Goal: Check status: Check status

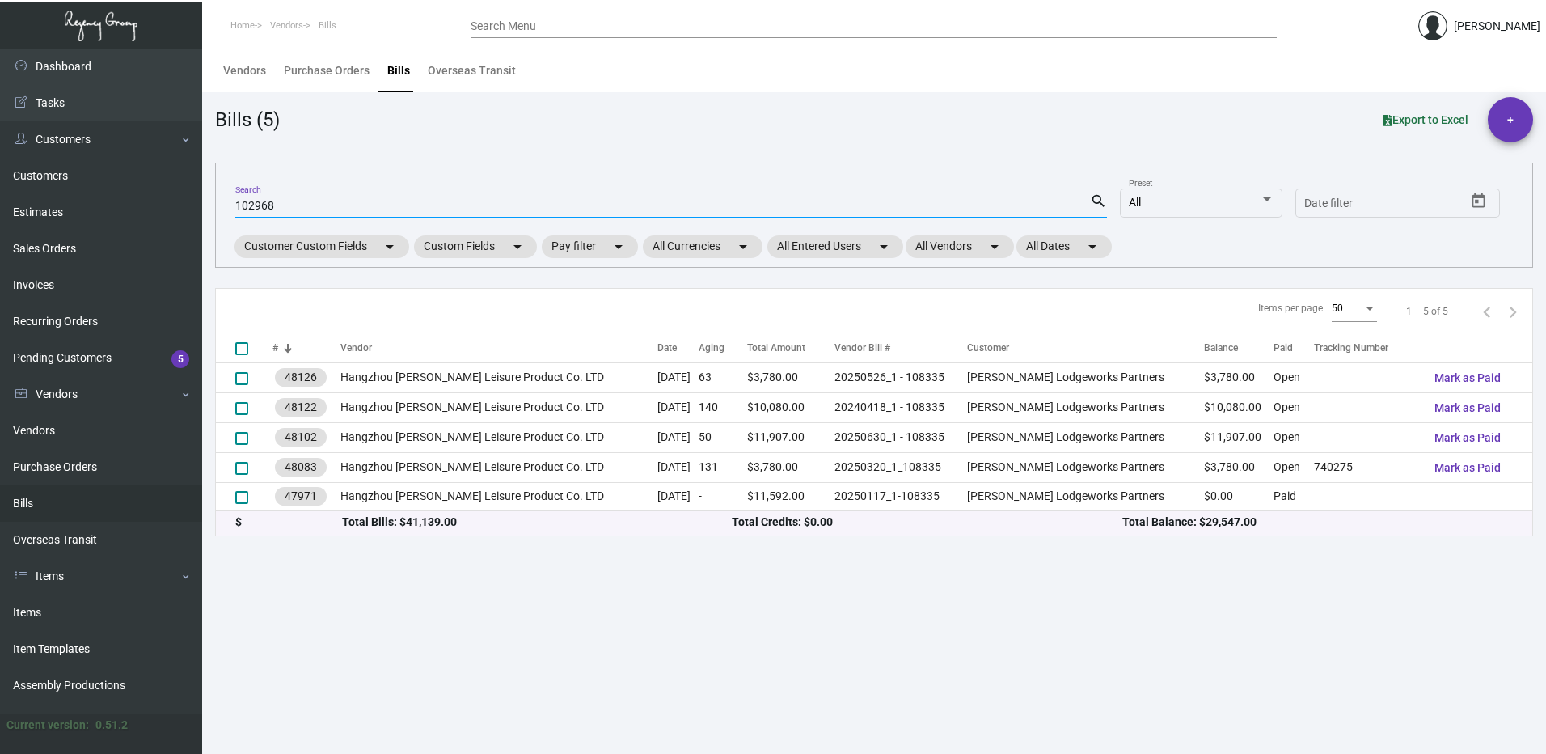
type input "102968"
checkbox input "true"
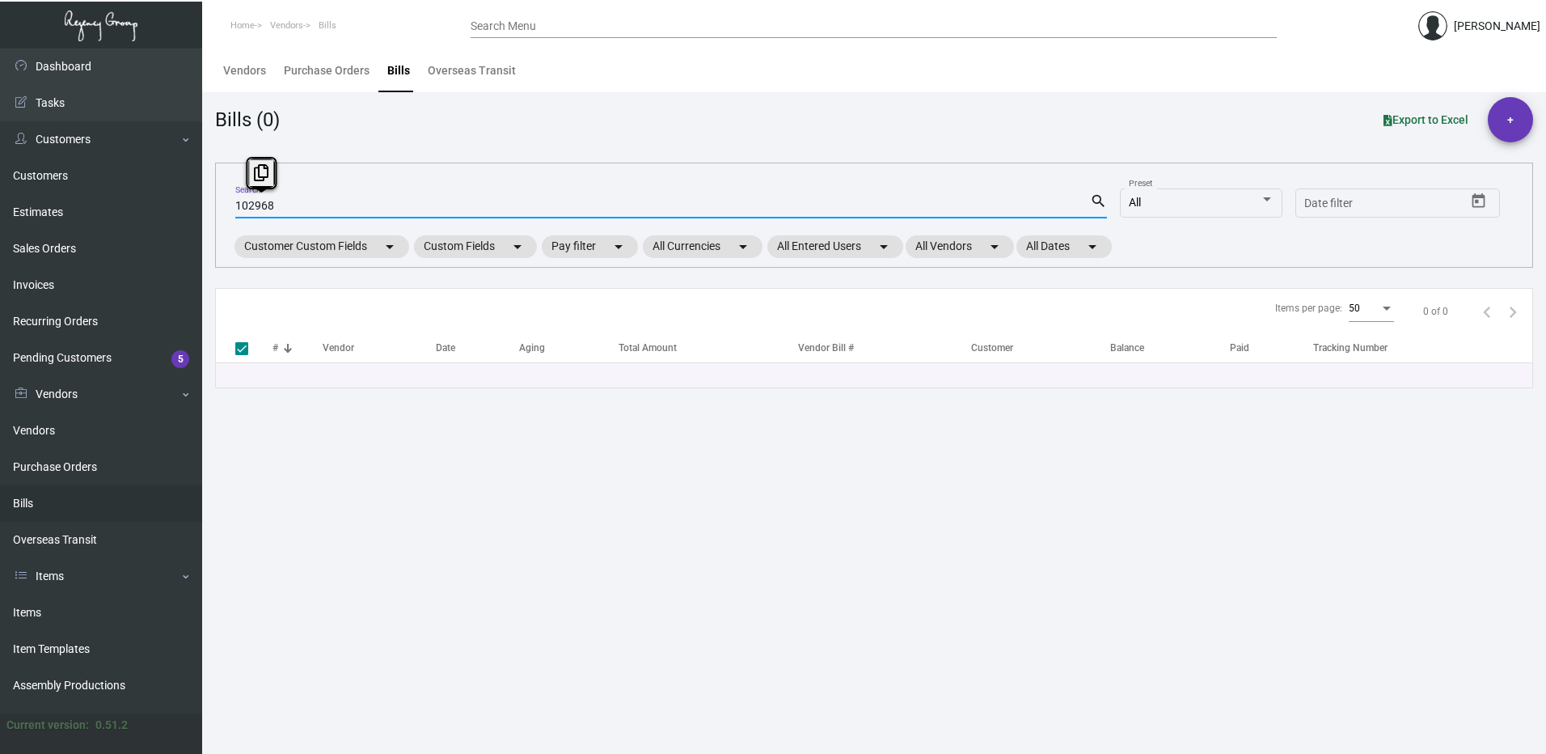
drag, startPoint x: 293, startPoint y: 209, endPoint x: 247, endPoint y: 201, distance: 46.0
click at [247, 201] on input "102968" at bounding box center [662, 206] width 855 height 13
type input "107588"
drag, startPoint x: 294, startPoint y: 203, endPoint x: 129, endPoint y: 192, distance: 164.5
click at [129, 192] on div "Dashboard Dashboard Tasks Customers Customers Estimates Sales Orders Invoices R…" at bounding box center [773, 401] width 1546 height 705
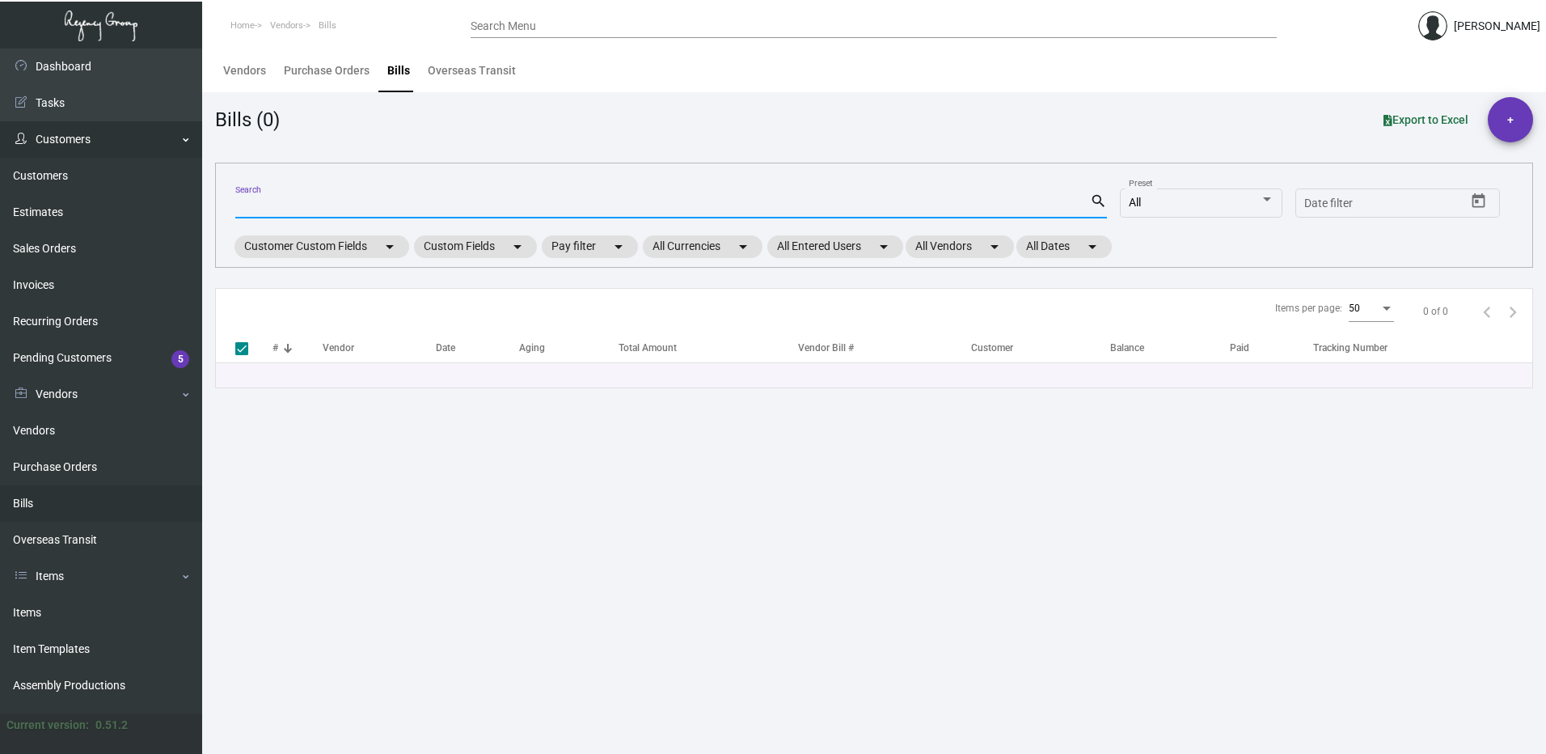
checkbox input "false"
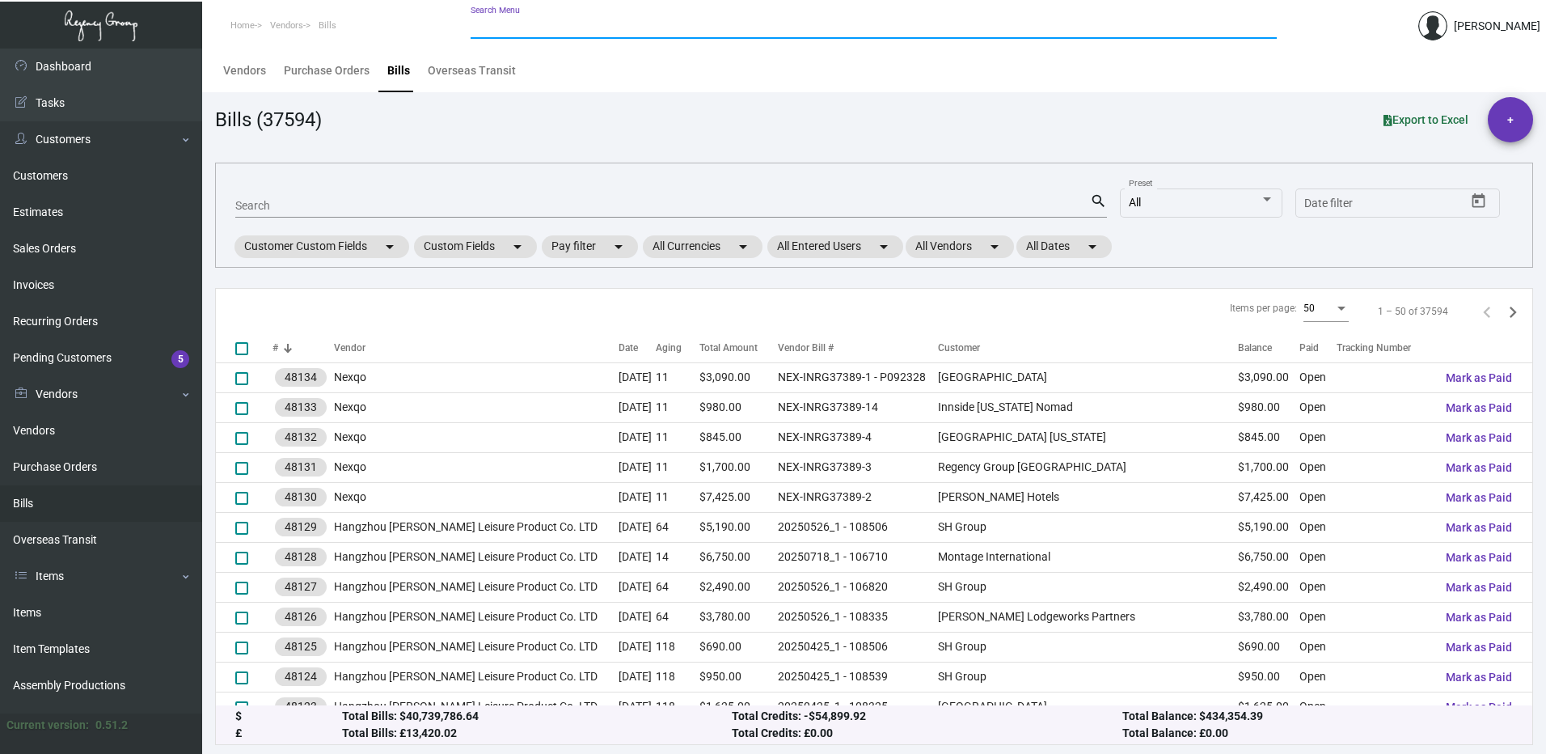
click at [517, 21] on input "Search Menu" at bounding box center [874, 26] width 806 height 13
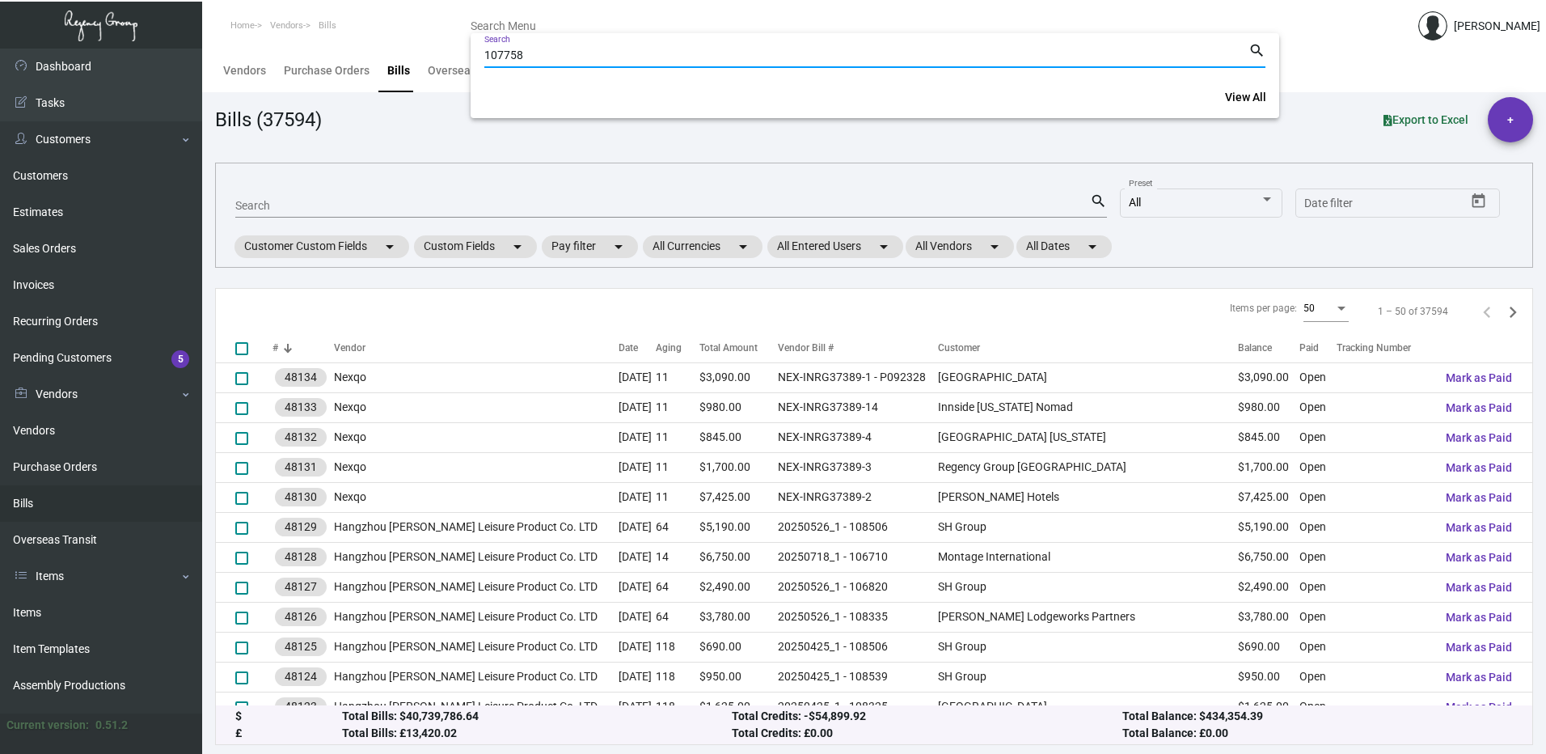
type input "107758"
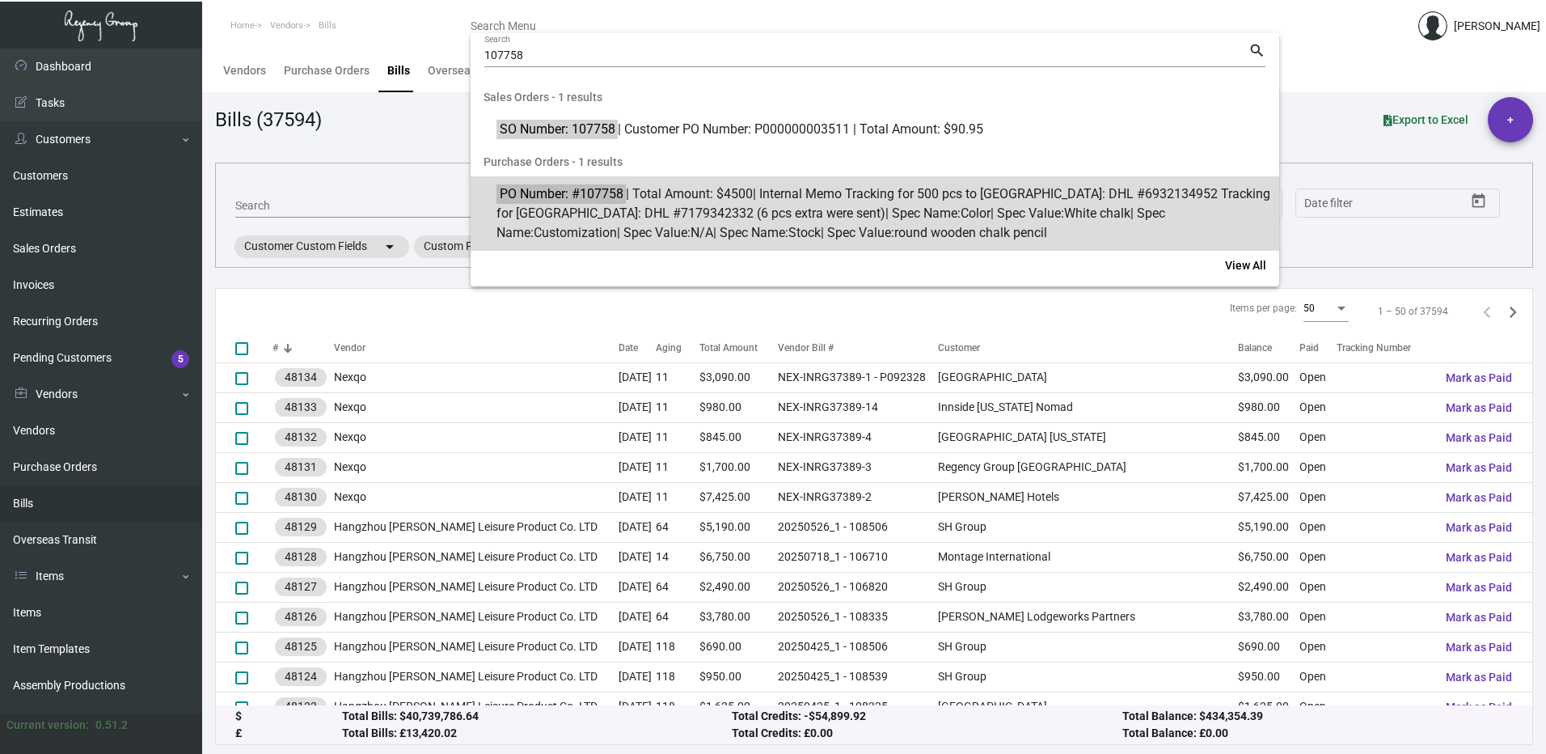
click at [695, 216] on span "PO Number: #107758 | Total Amount: $4500 | Internal Memo Tracking for 500 pcs t…" at bounding box center [884, 213] width 775 height 58
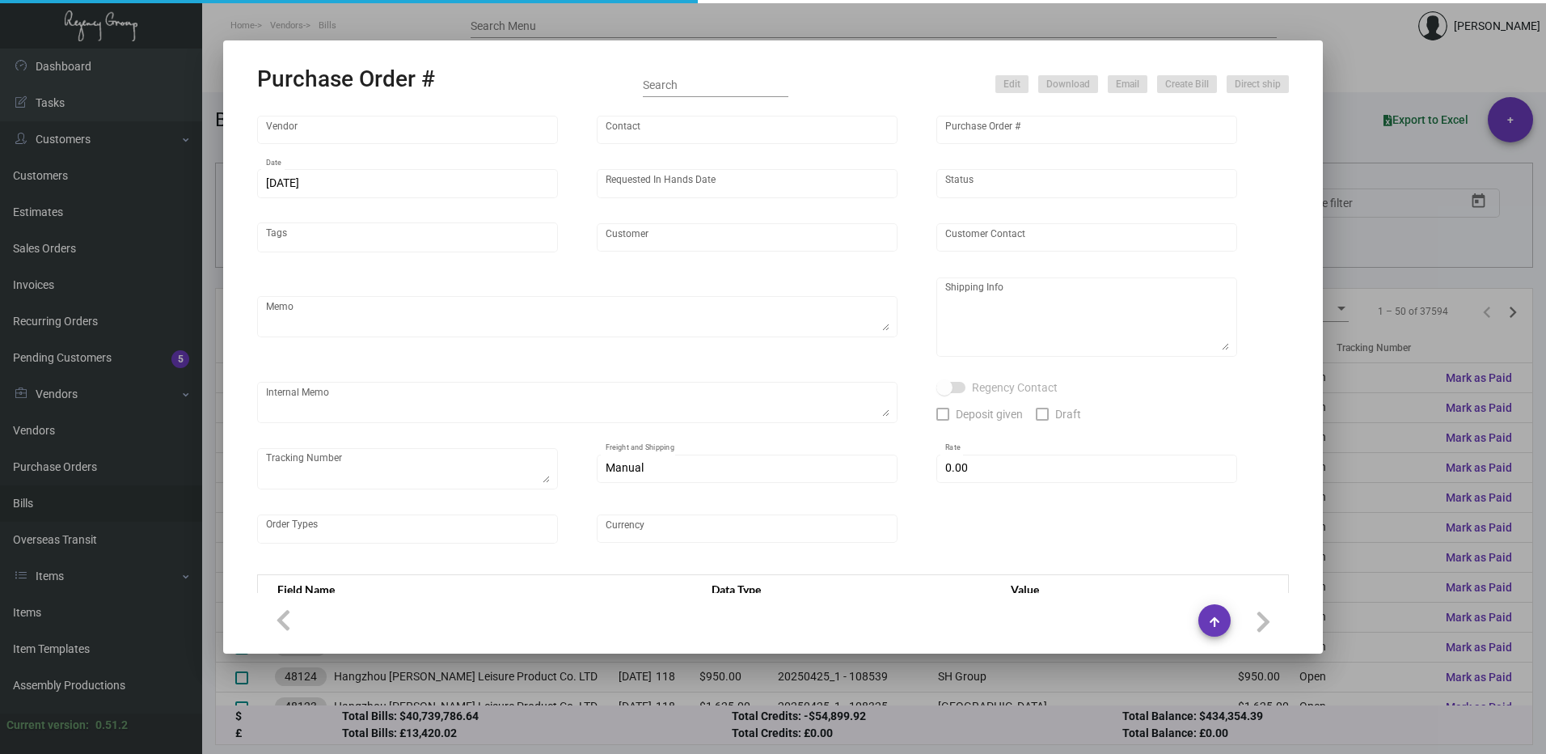
type input "Shanghai East Industrial Co., Ltd,"
type input "[PERSON_NAME]"
type input "107758"
type input "[DATE]"
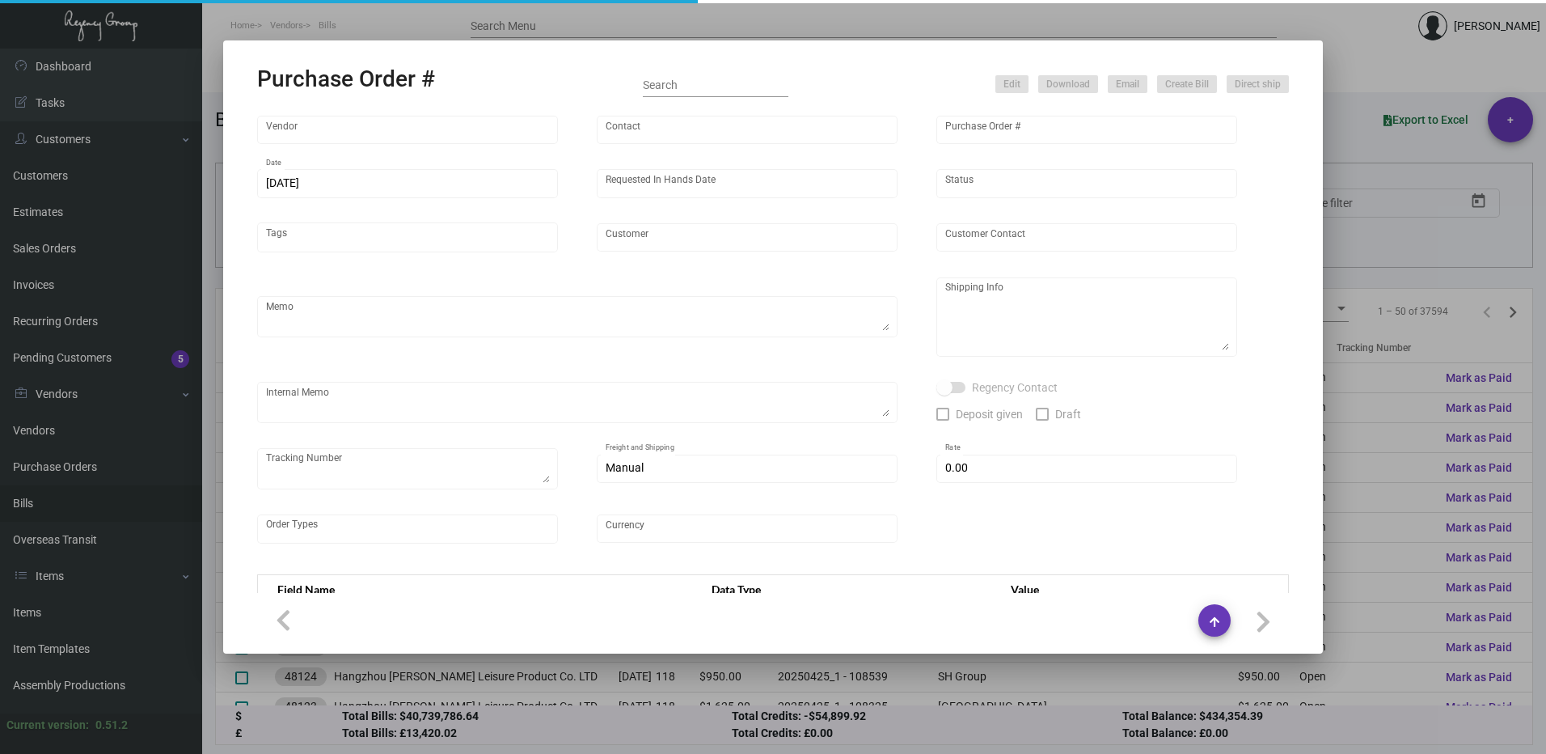
type input "SH Group"
type textarea "4500 pcs - by air to NJ 500 pcs - by air to [GEOGRAPHIC_DATA]"
type textarea "Regency Group NJ - [PERSON_NAME] [STREET_ADDRESS]"
type textarea "Tracking for 500 pcs to [GEOGRAPHIC_DATA]: DHL #6932134952 Tracking for [GEOGRA…"
checkbox input "true"
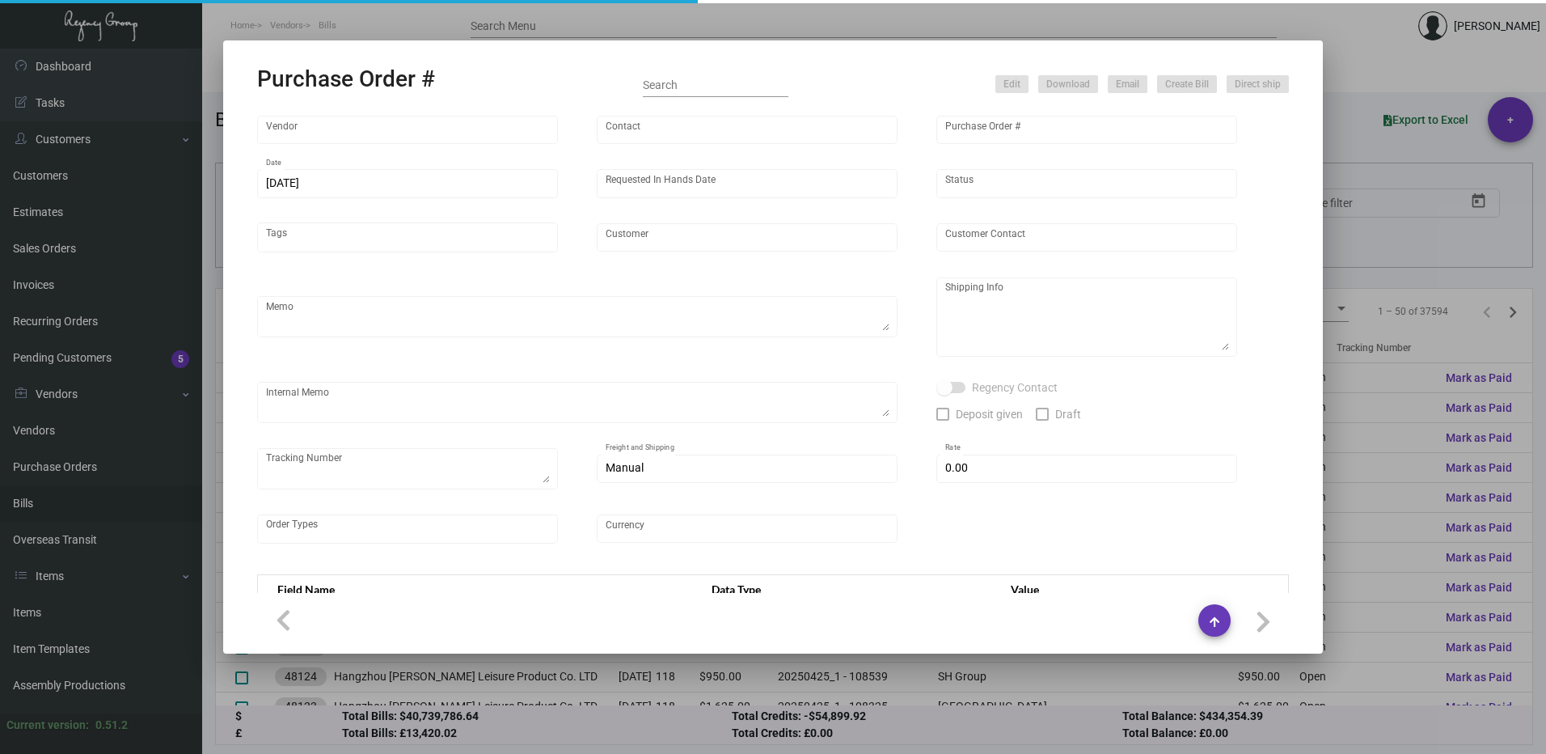
type input "$ 0.00"
type input "United States Dollar $"
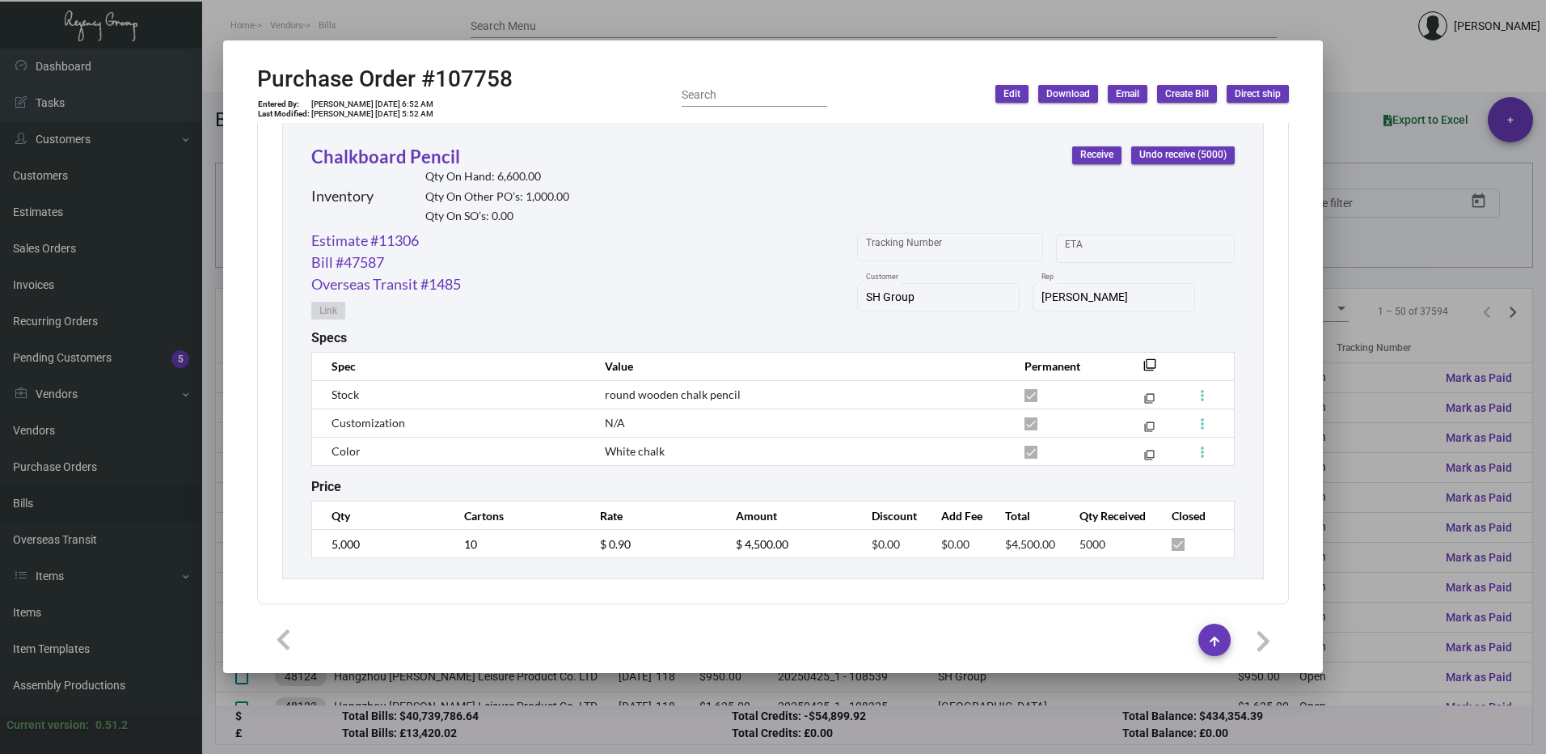
scroll to position [757, 0]
click at [361, 259] on link "Bill #47587" at bounding box center [347, 262] width 73 height 22
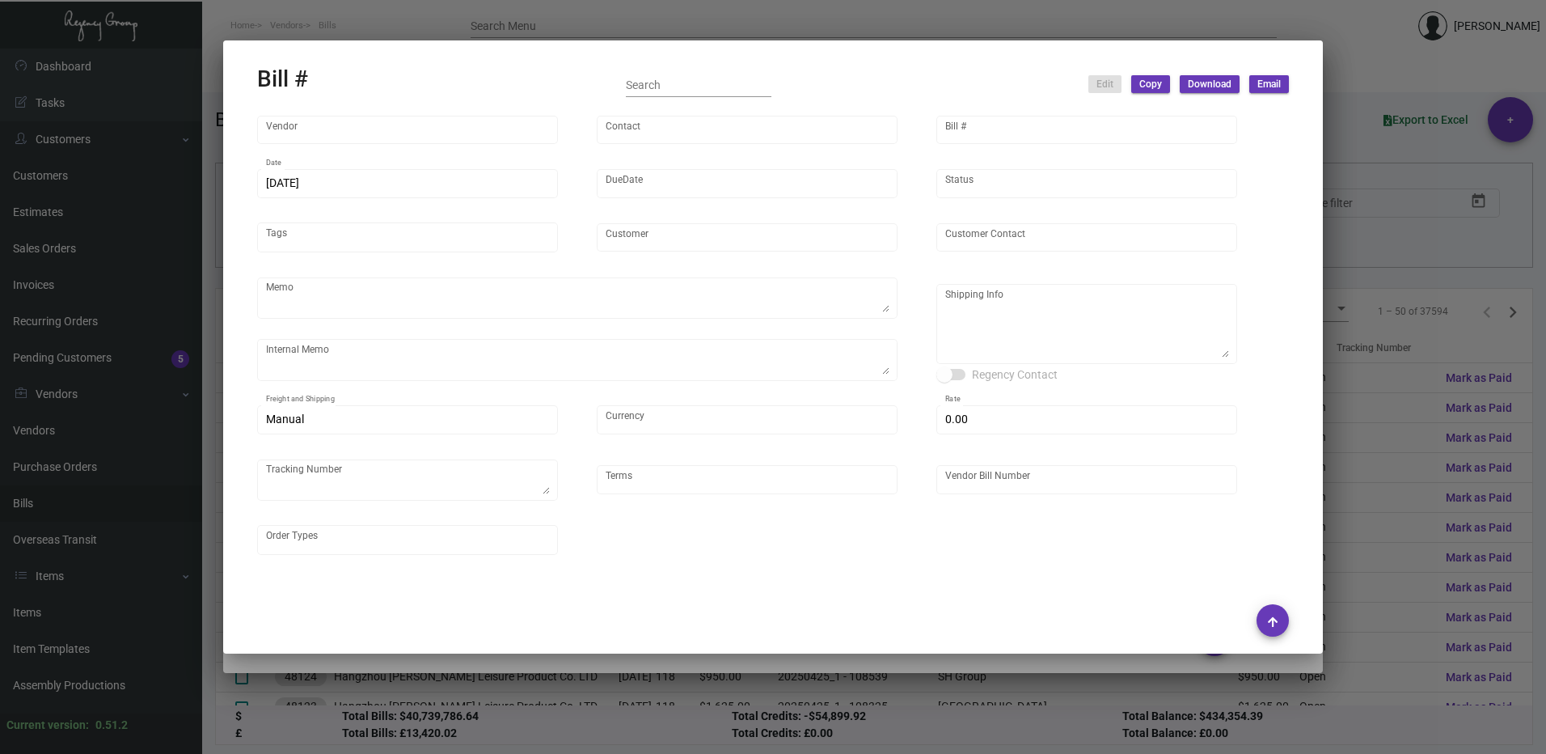
type input "Shanghai East Industrial Co., Ltd,"
type input "[PERSON_NAME]"
type input "47587"
type input "[DATE]"
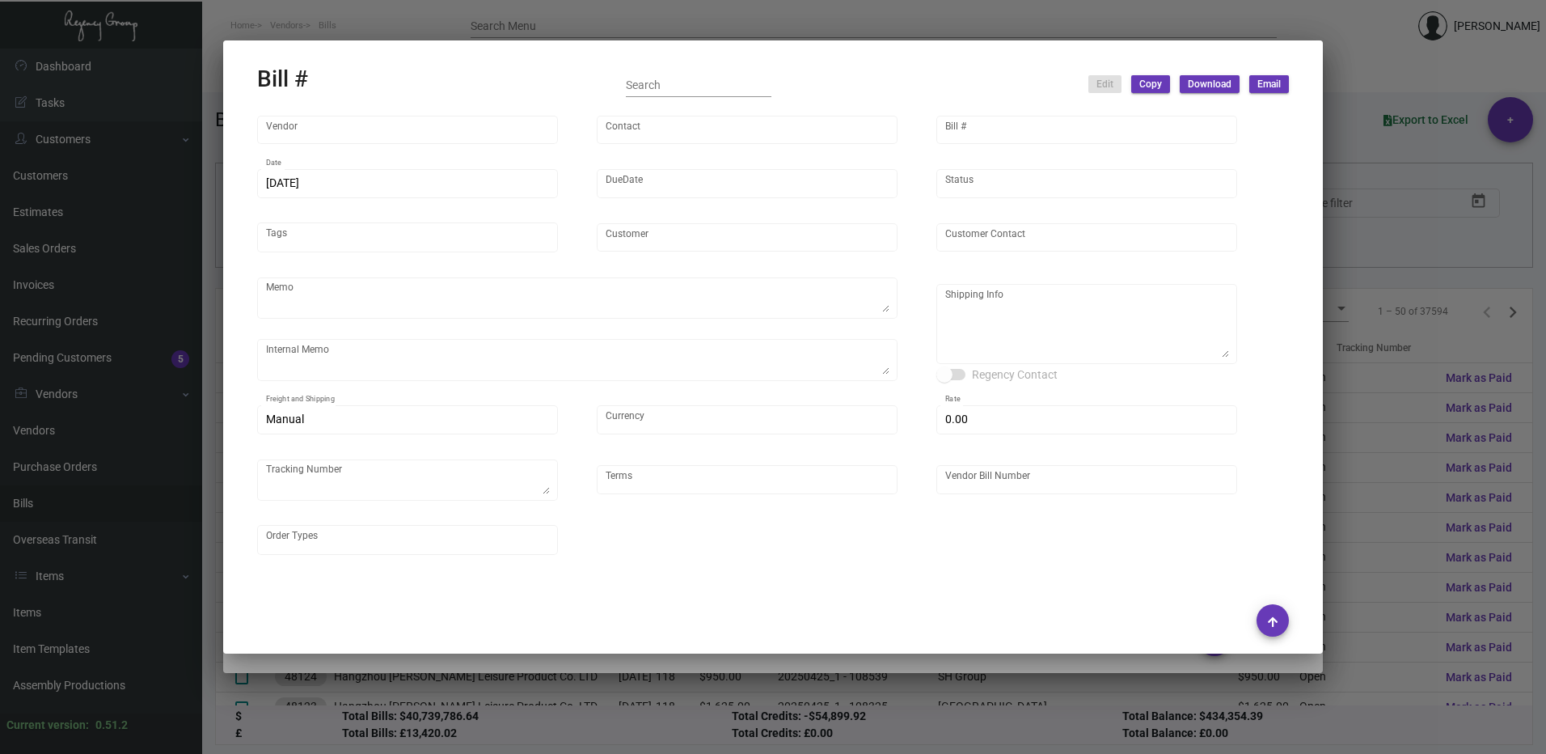
type input "SH Group"
type input "[PERSON_NAME]"
type textarea "4500 pcs - by air to NJ 500 pcs - by air to [GEOGRAPHIC_DATA]"
type textarea "Tracking for 500 pcs to [GEOGRAPHIC_DATA]: DHL #6932134952 Tracking for [GEOGRA…"
type textarea "SH Group - [PERSON_NAME] [STREET_ADDRESS][US_STATE]"
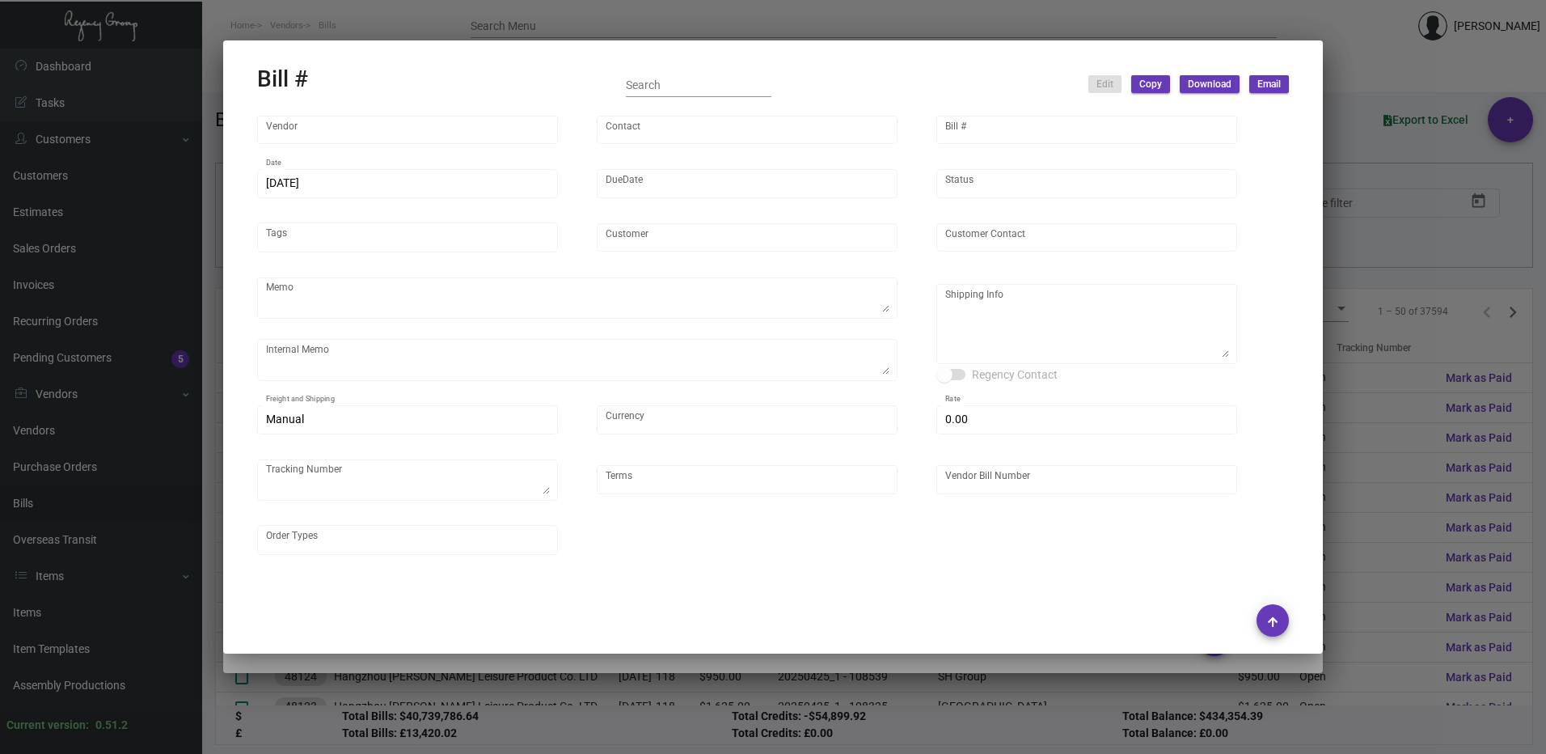
type input "United States Dollar $"
type input "$ 0.00"
type textarea "7179342332"
type input "Net 30"
type input "East20241022_107758"
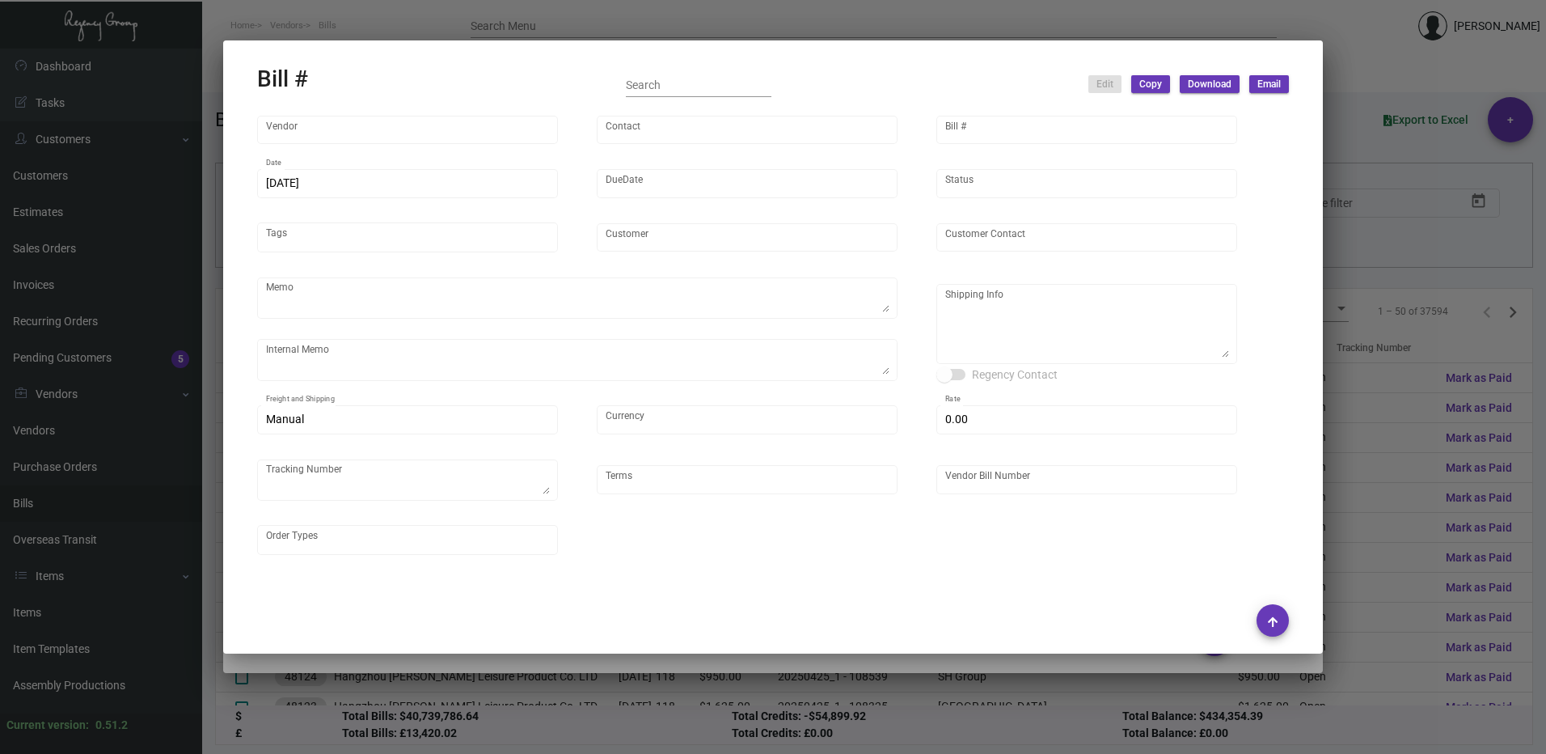
type input "$ 0.90"
type input "$ 4,050.00"
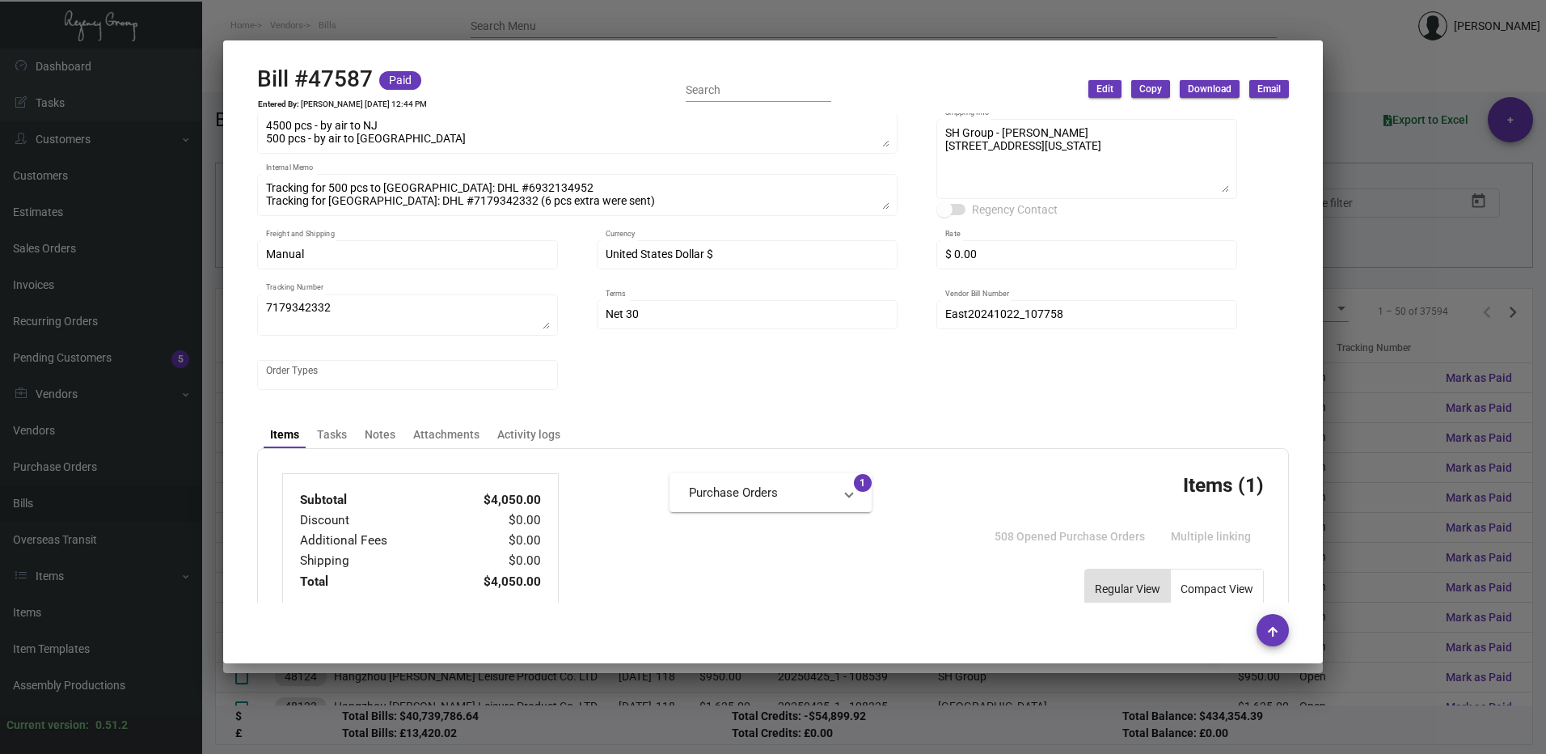
scroll to position [96, 0]
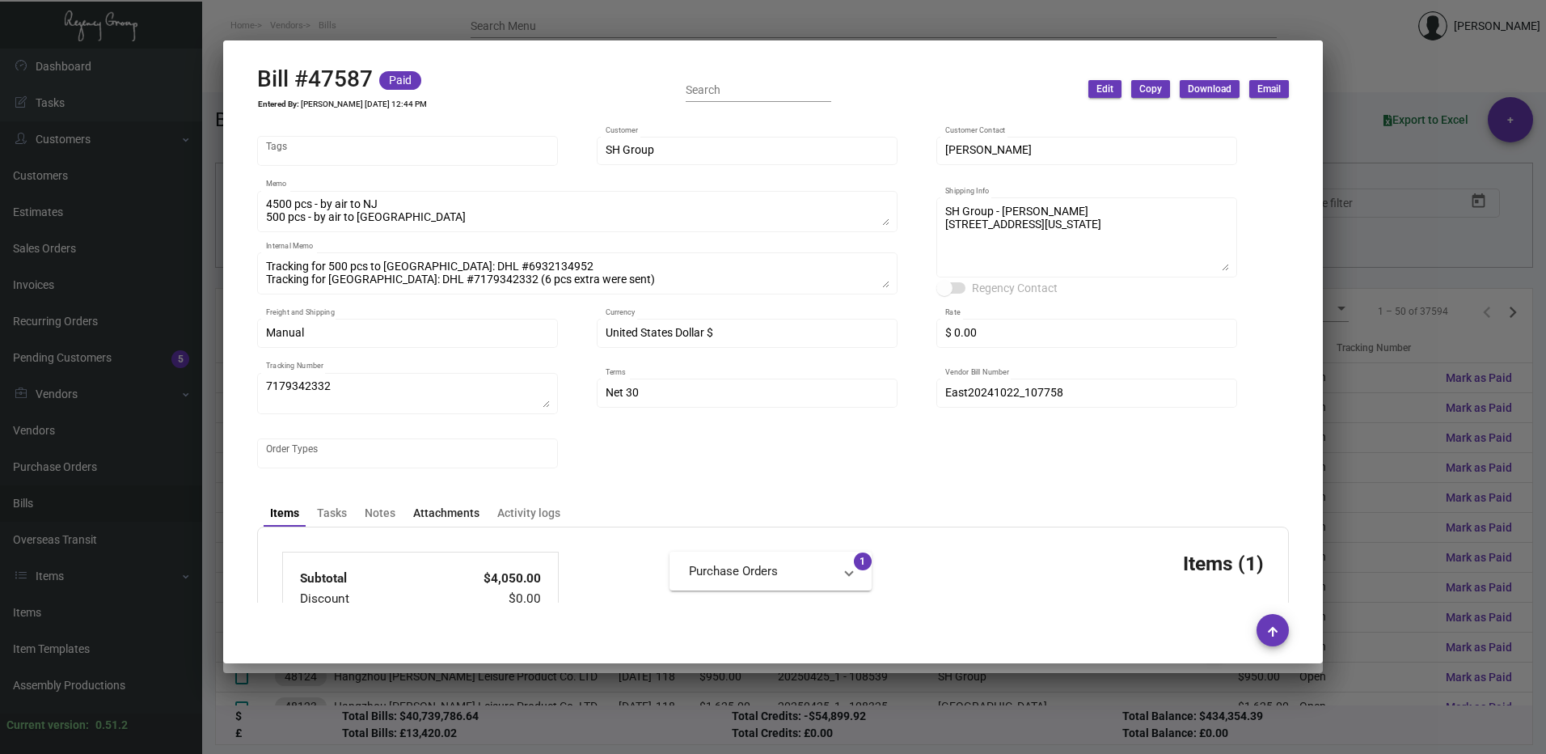
click at [452, 514] on div "Attachments" at bounding box center [446, 513] width 66 height 17
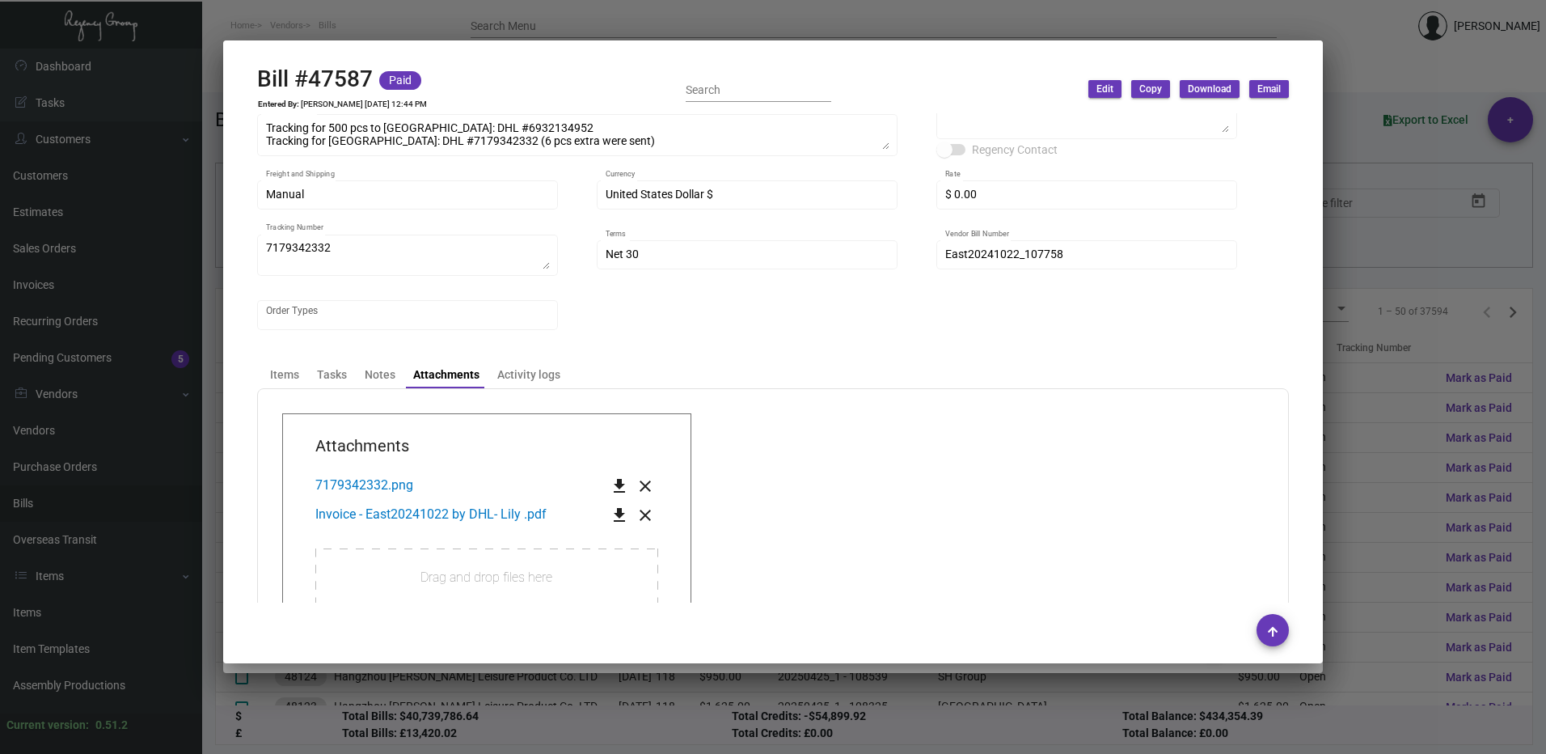
scroll to position [339, 0]
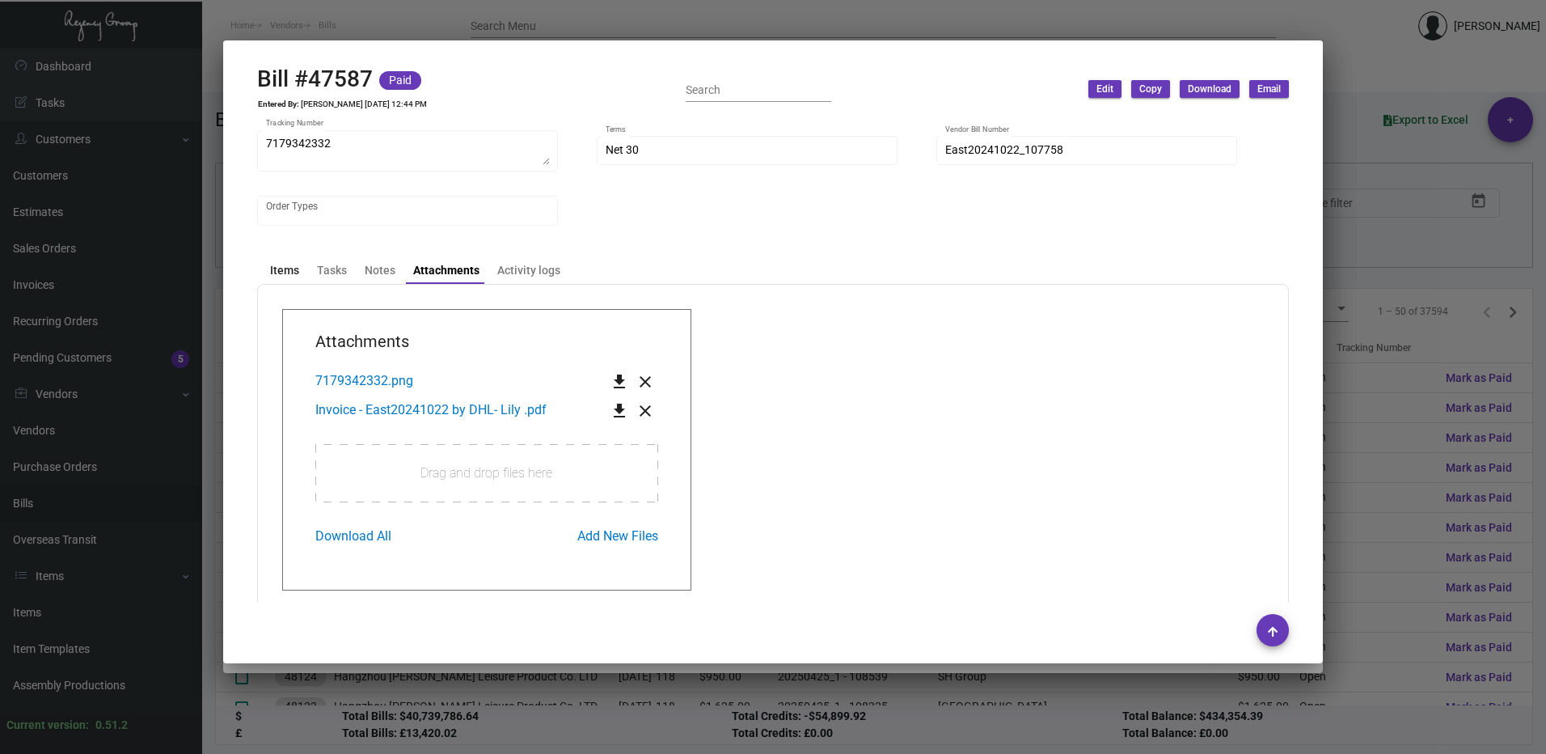
click at [301, 264] on div "Items" at bounding box center [285, 270] width 42 height 23
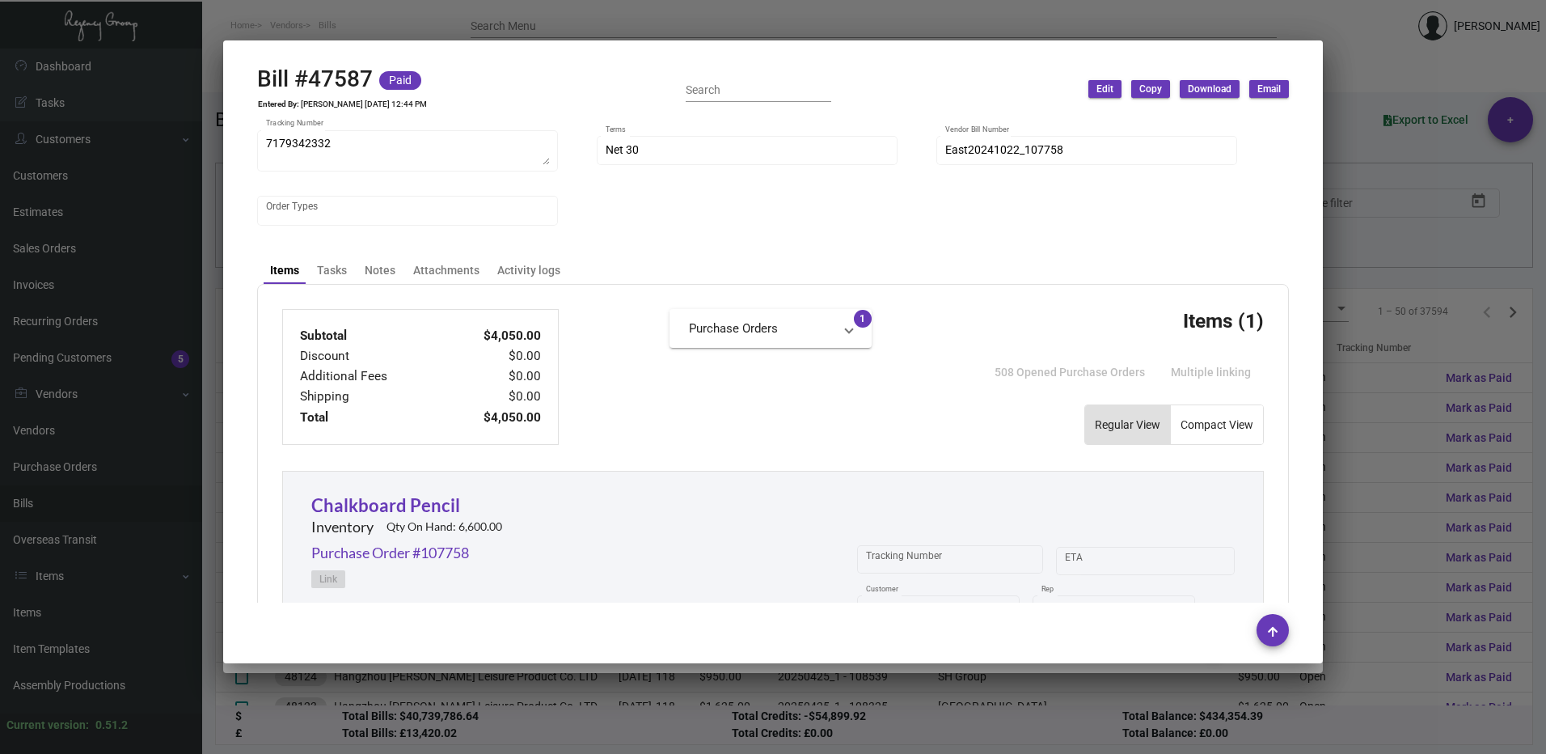
click at [806, 315] on mat-expansion-panel-header "Purchase Orders" at bounding box center [771, 328] width 202 height 39
click at [798, 361] on mat-expansion-panel-header "Purchase Orders" at bounding box center [771, 335] width 202 height 52
click at [798, 368] on div "Purchase Order #107758" at bounding box center [770, 358] width 163 height 20
click at [791, 337] on mat-panel-title "Purchase Orders" at bounding box center [761, 328] width 144 height 19
click at [777, 374] on link "Purchase Order #107758" at bounding box center [770, 369] width 163 height 16
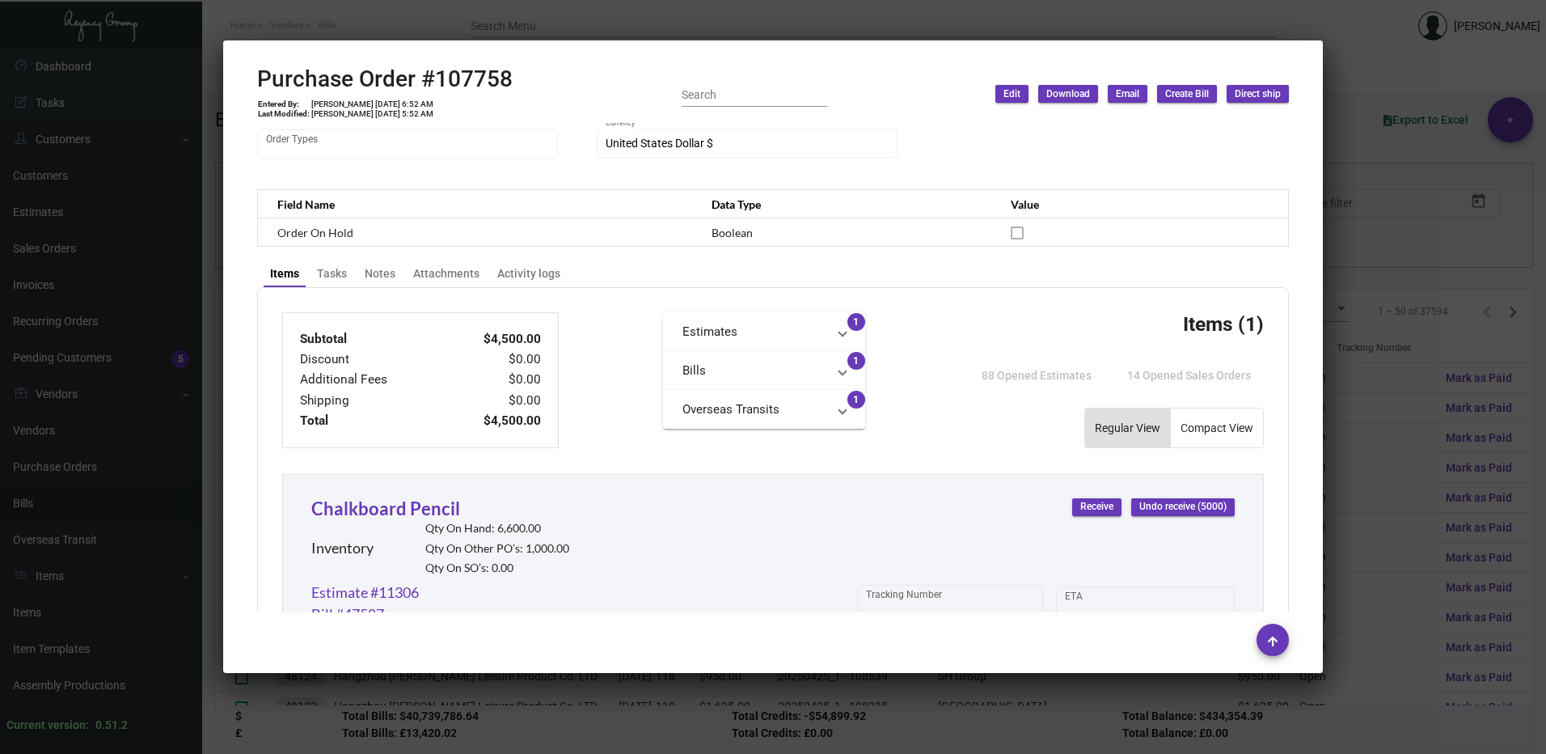
scroll to position [485, 0]
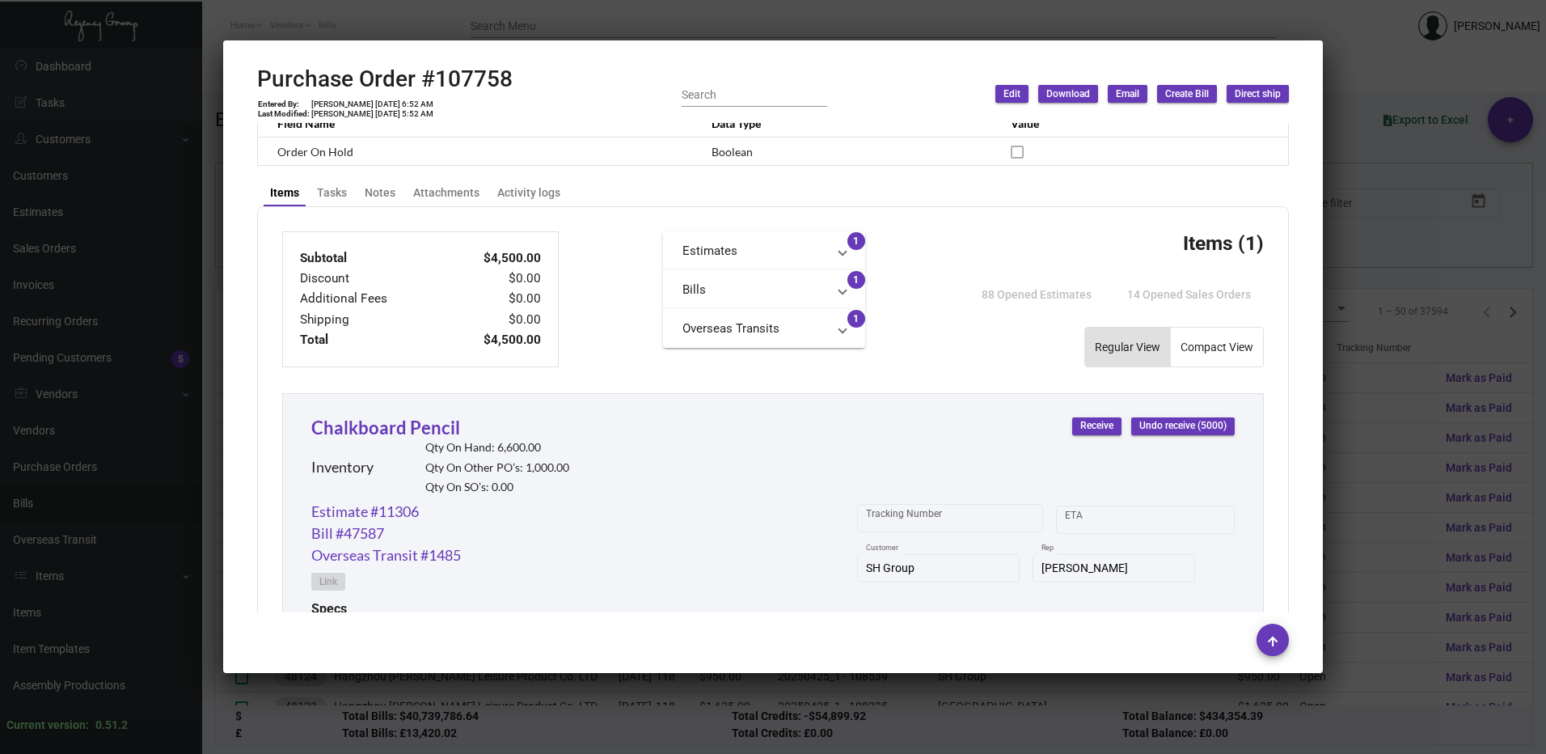
click at [773, 330] on mat-panel-title "Overseas Transits" at bounding box center [755, 328] width 144 height 19
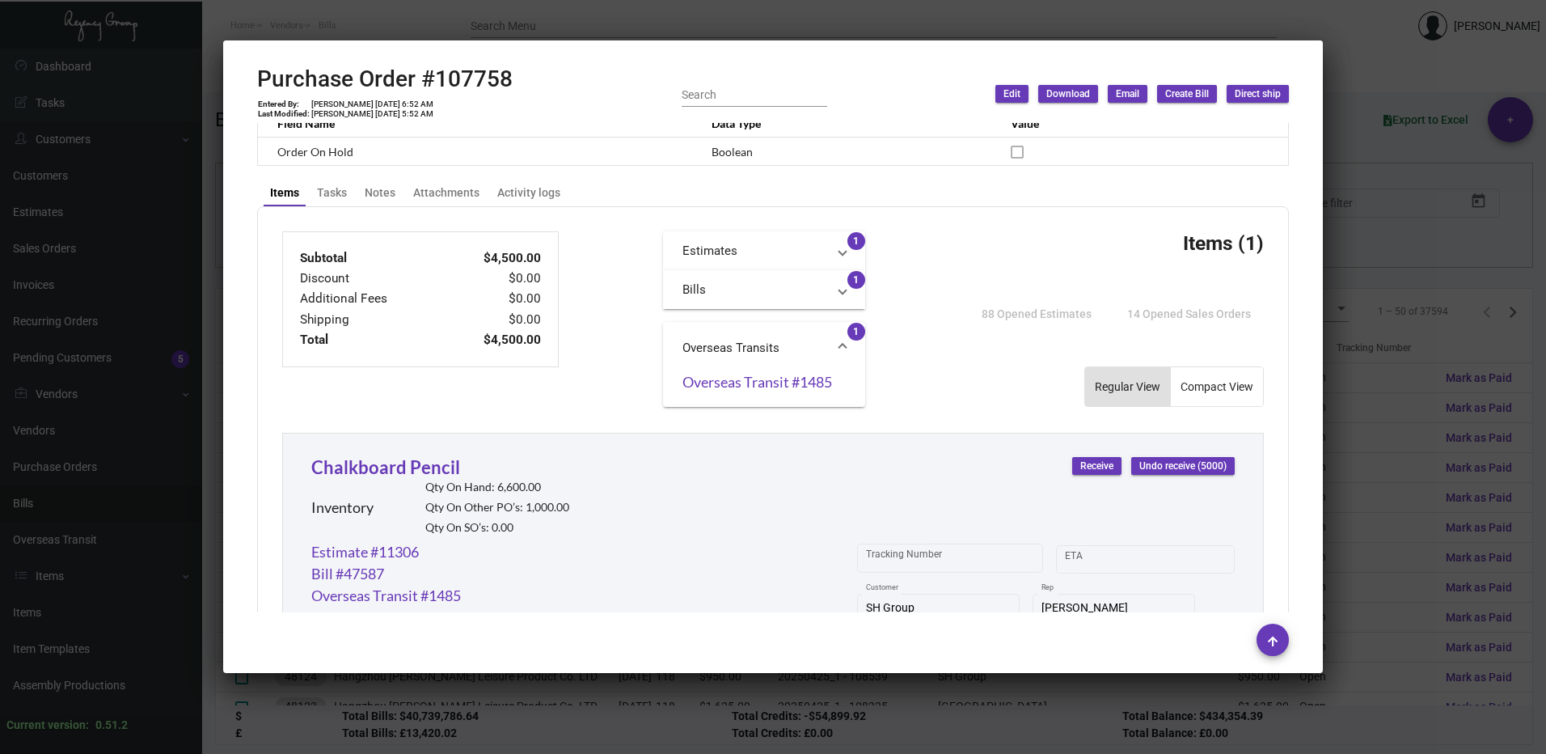
drag, startPoint x: 750, startPoint y: 319, endPoint x: 758, endPoint y: 302, distance: 19.5
click at [750, 315] on mat-accordion "Estimates Estimate #11306 1 [PERSON_NAME] #47587 1 Overseas Transits Overseas T…" at bounding box center [764, 318] width 202 height 175
click at [759, 298] on mat-panel-title "Bills" at bounding box center [755, 290] width 144 height 19
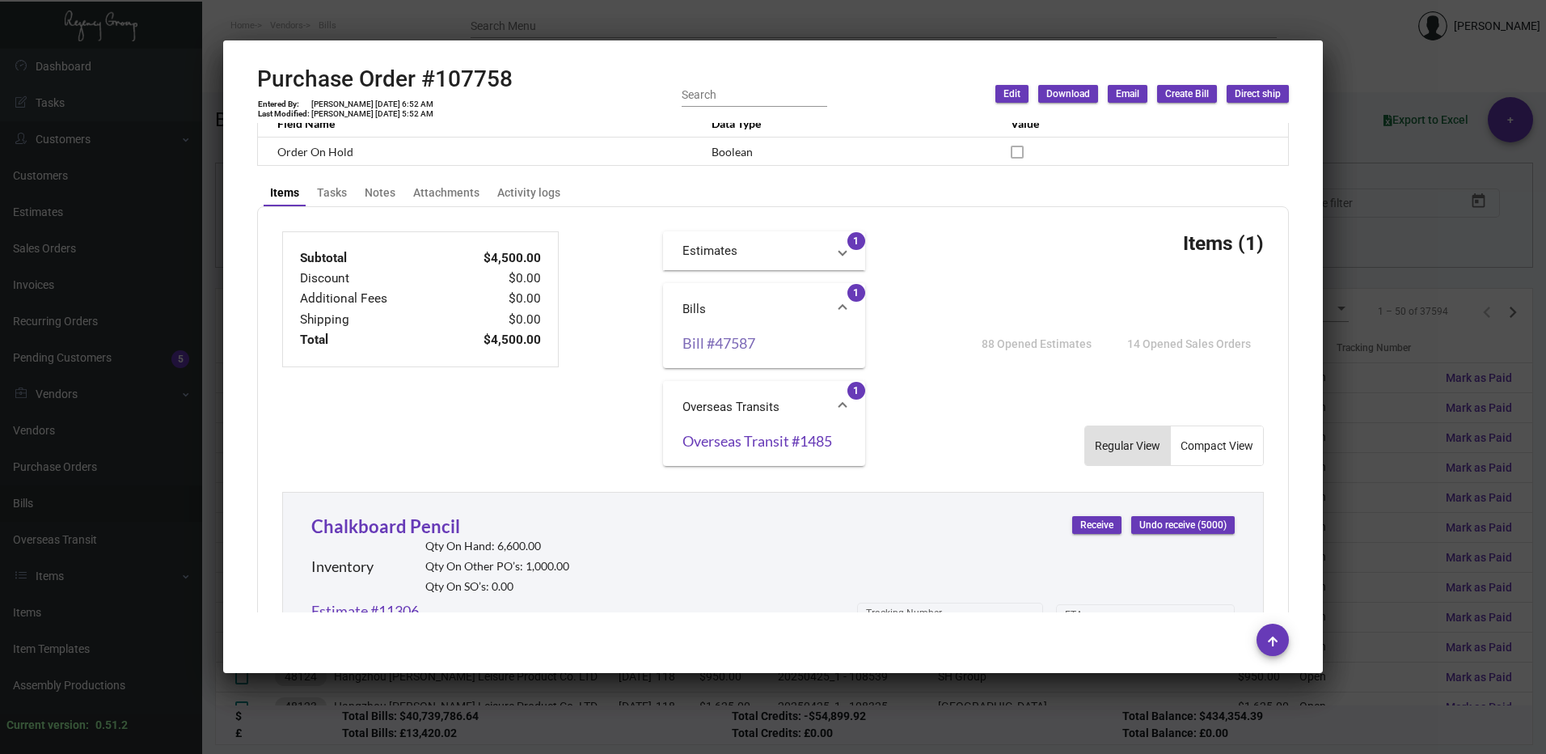
click at [735, 347] on link "Bill #47587" at bounding box center [764, 343] width 163 height 16
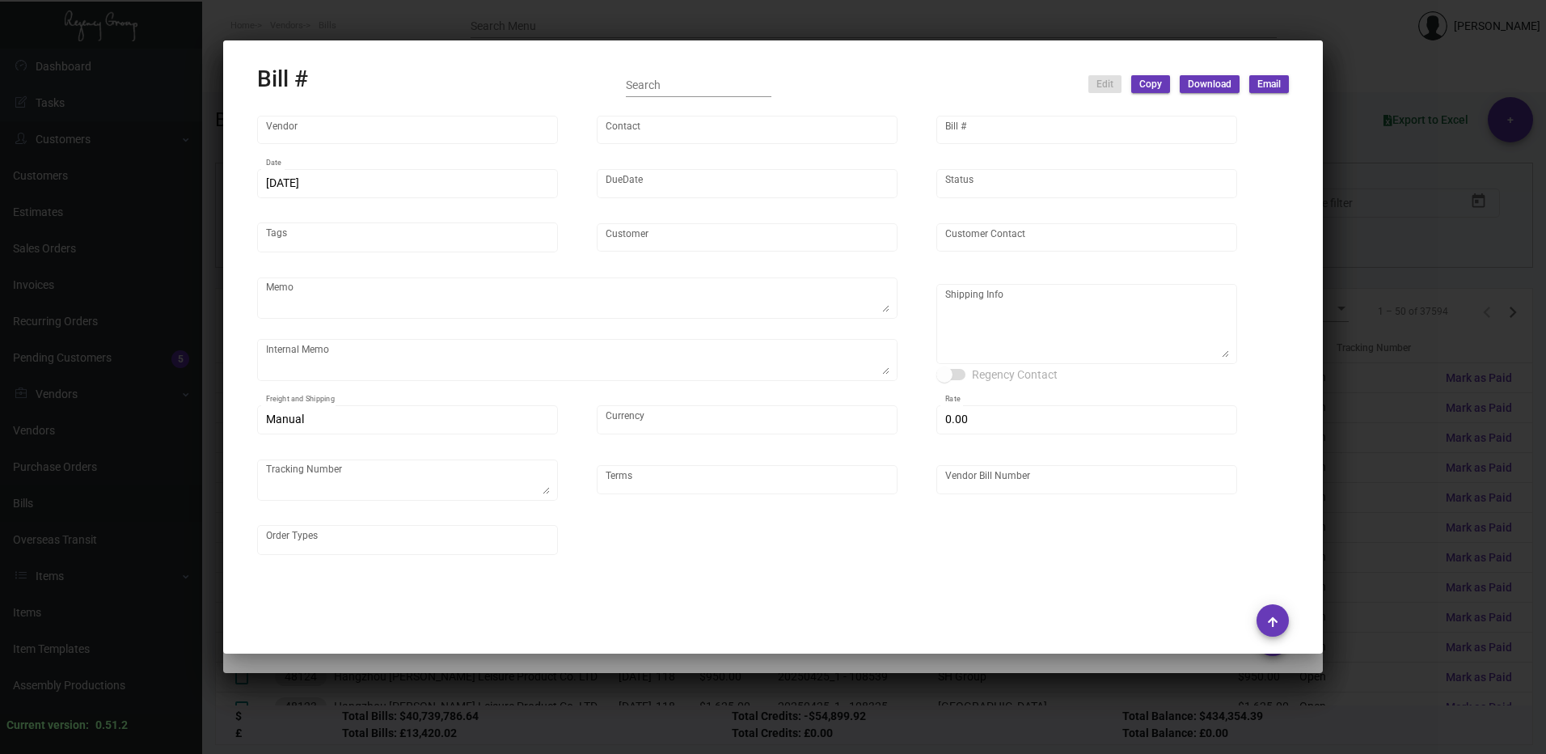
scroll to position [215, 0]
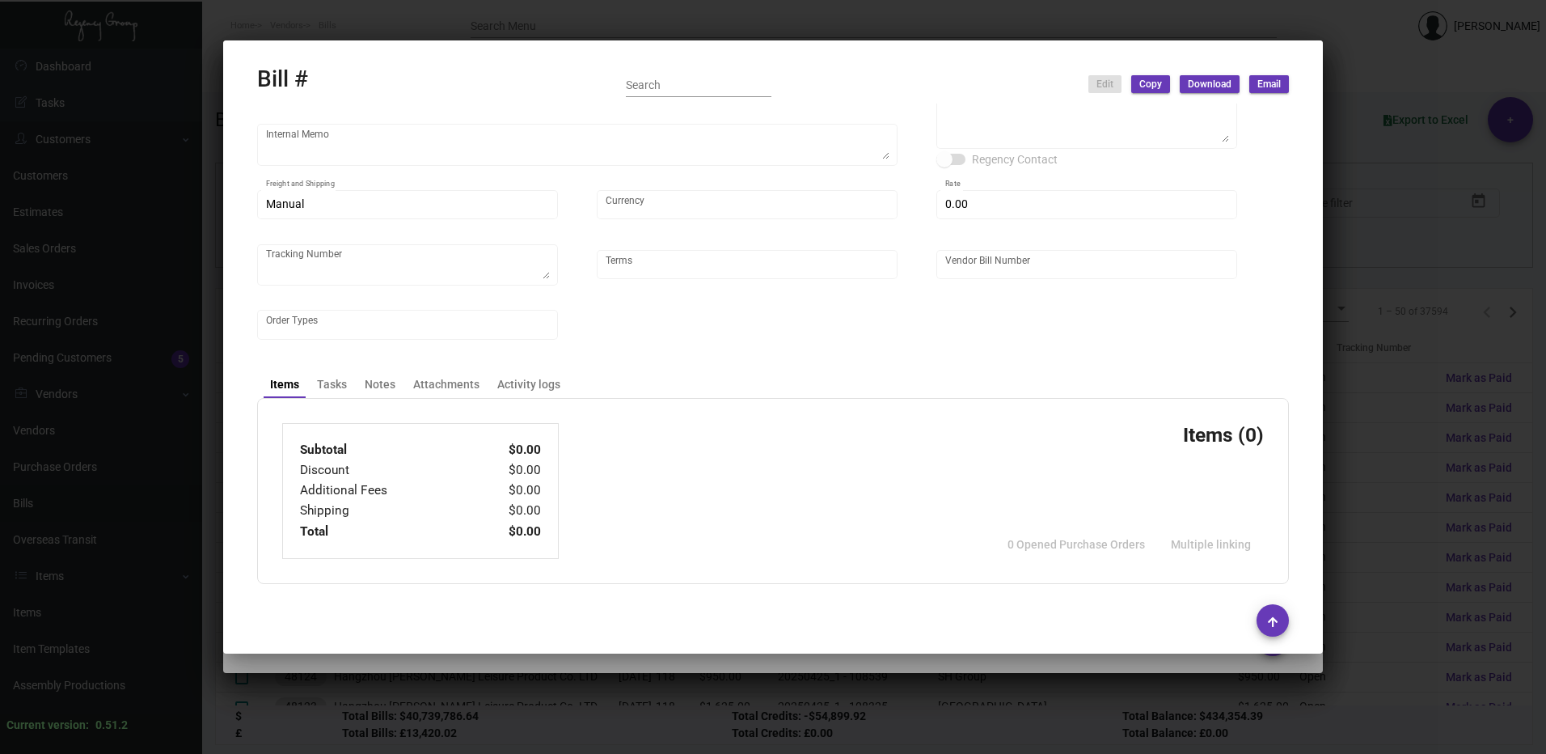
type input "Shanghai East Industrial Co., Ltd,"
type input "[PERSON_NAME]"
type input "47587"
type input "[DATE]"
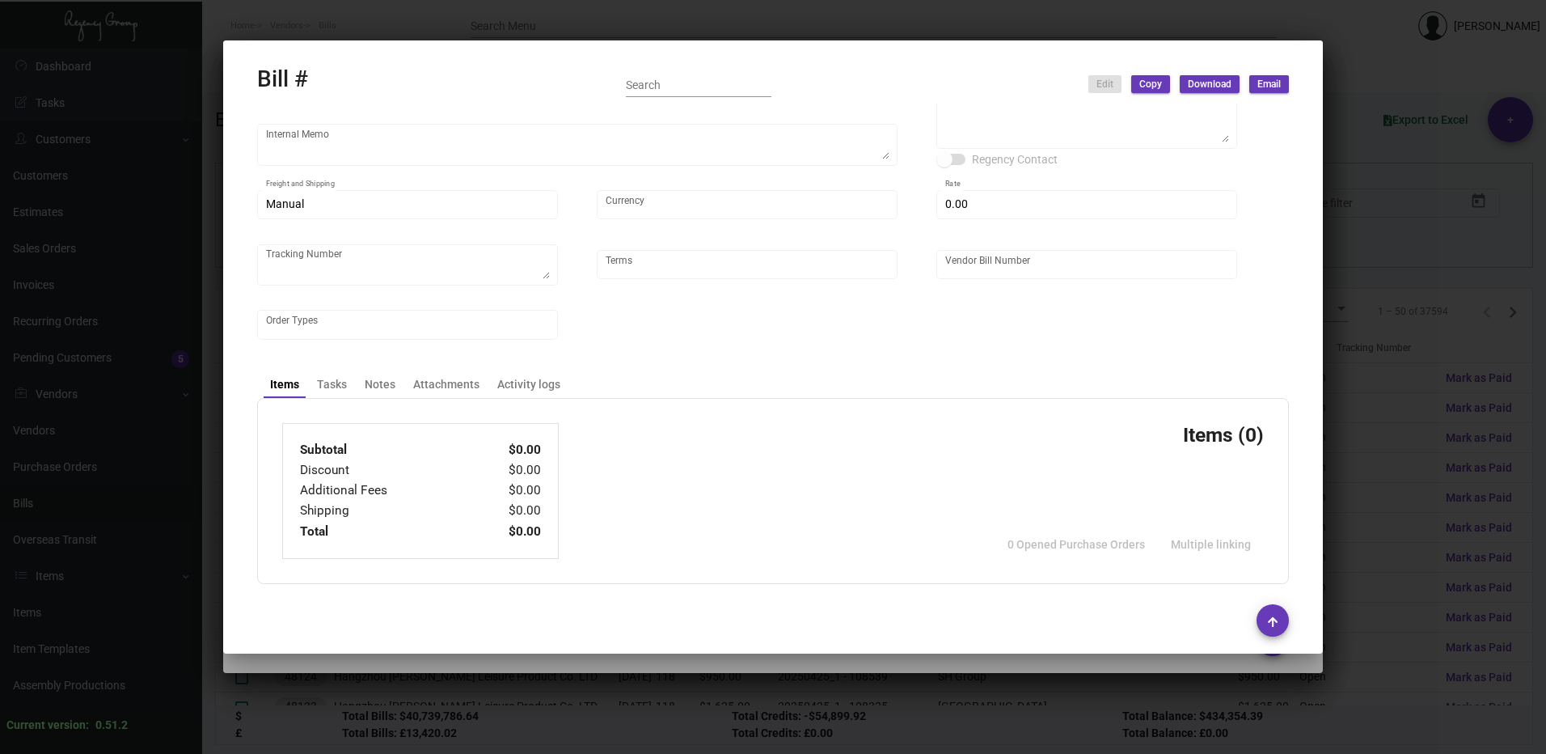
type input "SH Group"
type input "[PERSON_NAME]"
type textarea "4500 pcs - by air to NJ 500 pcs - by air to [GEOGRAPHIC_DATA]"
type textarea "Tracking for 500 pcs to [GEOGRAPHIC_DATA]: DHL #6932134952 Tracking for [GEOGRA…"
type textarea "SH Group - [PERSON_NAME] [STREET_ADDRESS][US_STATE]"
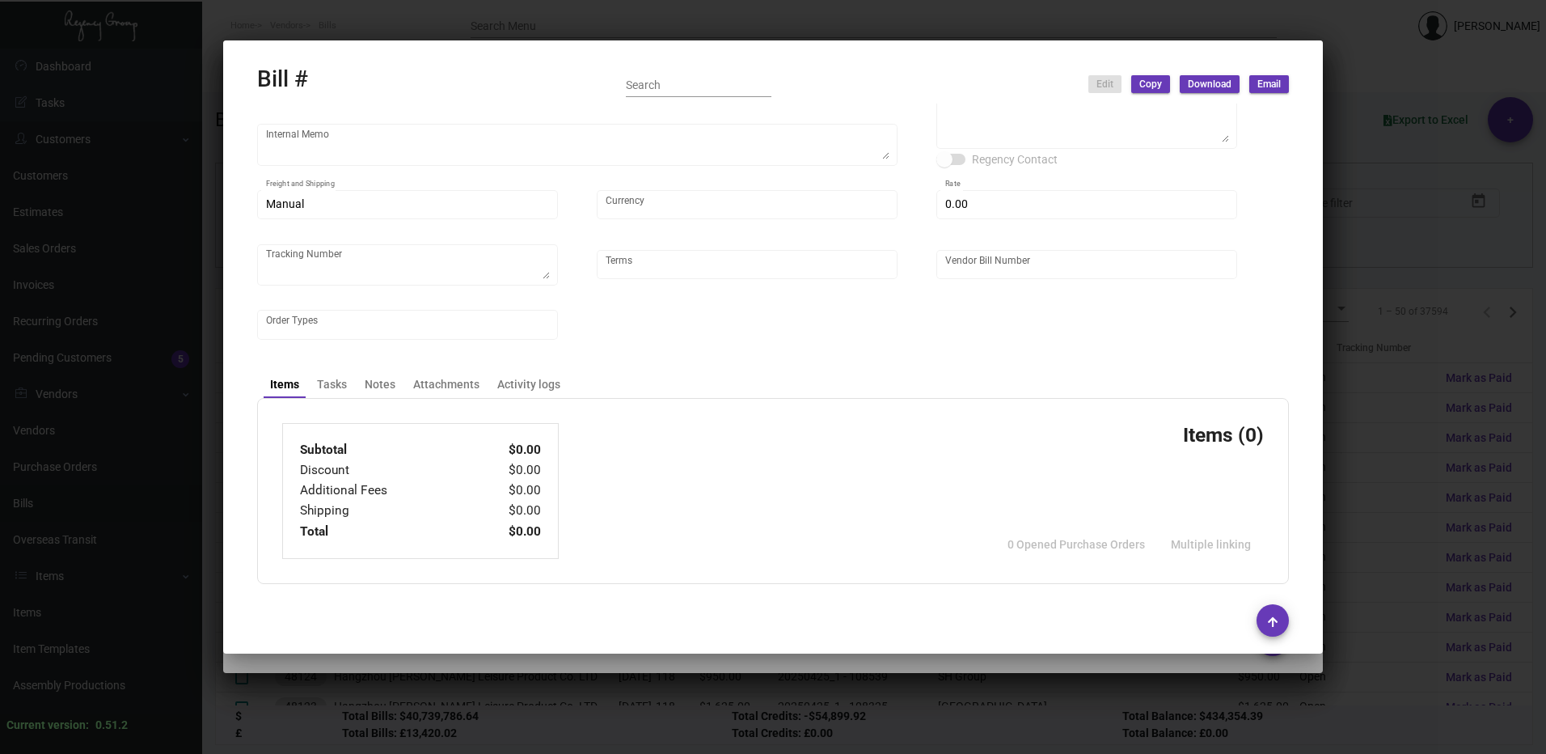
type input "United States Dollar $"
type input "$ 0.00"
type textarea "7179342332"
type input "Net 30"
type input "East20241022_107758"
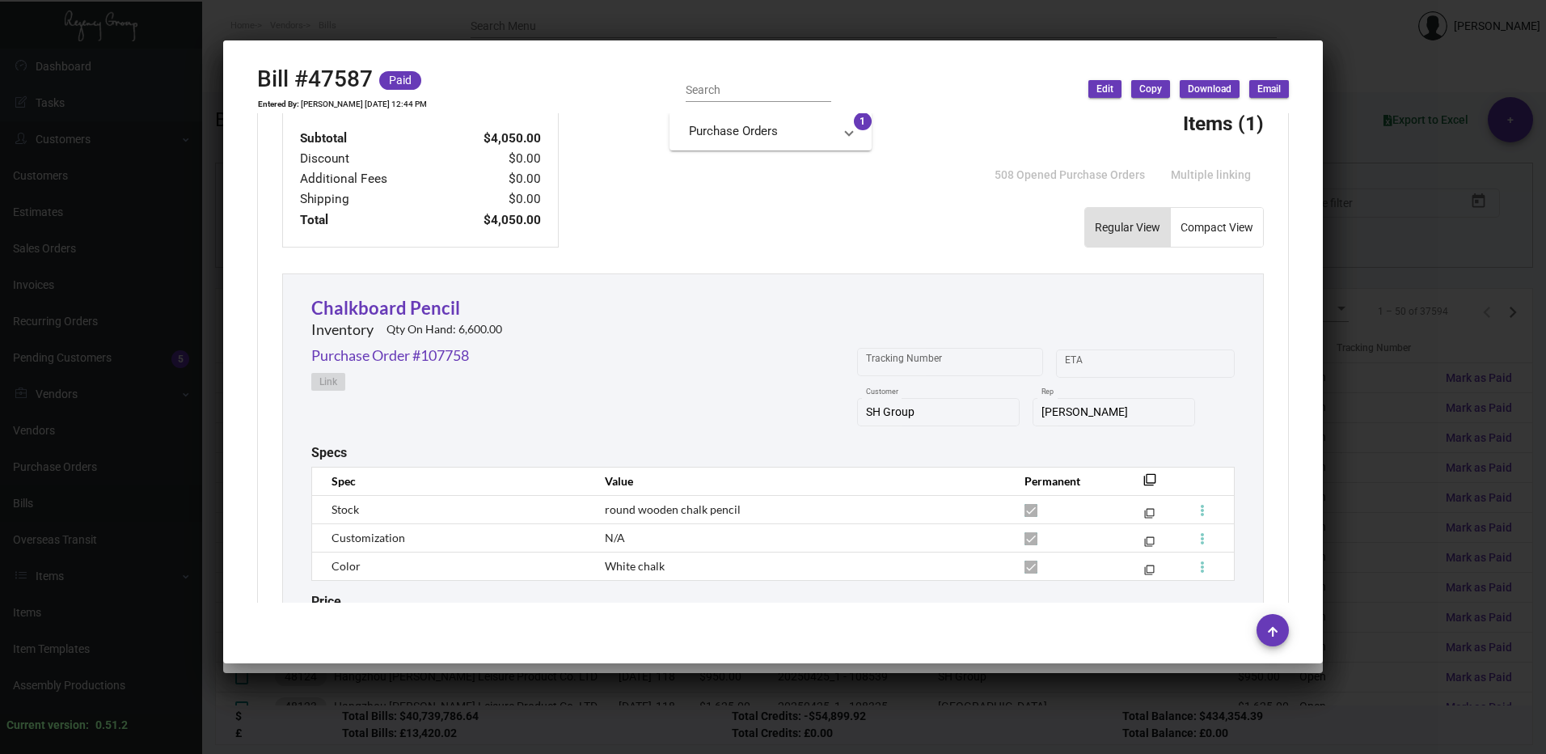
scroll to position [539, 0]
click at [1388, 116] on div at bounding box center [773, 377] width 1546 height 754
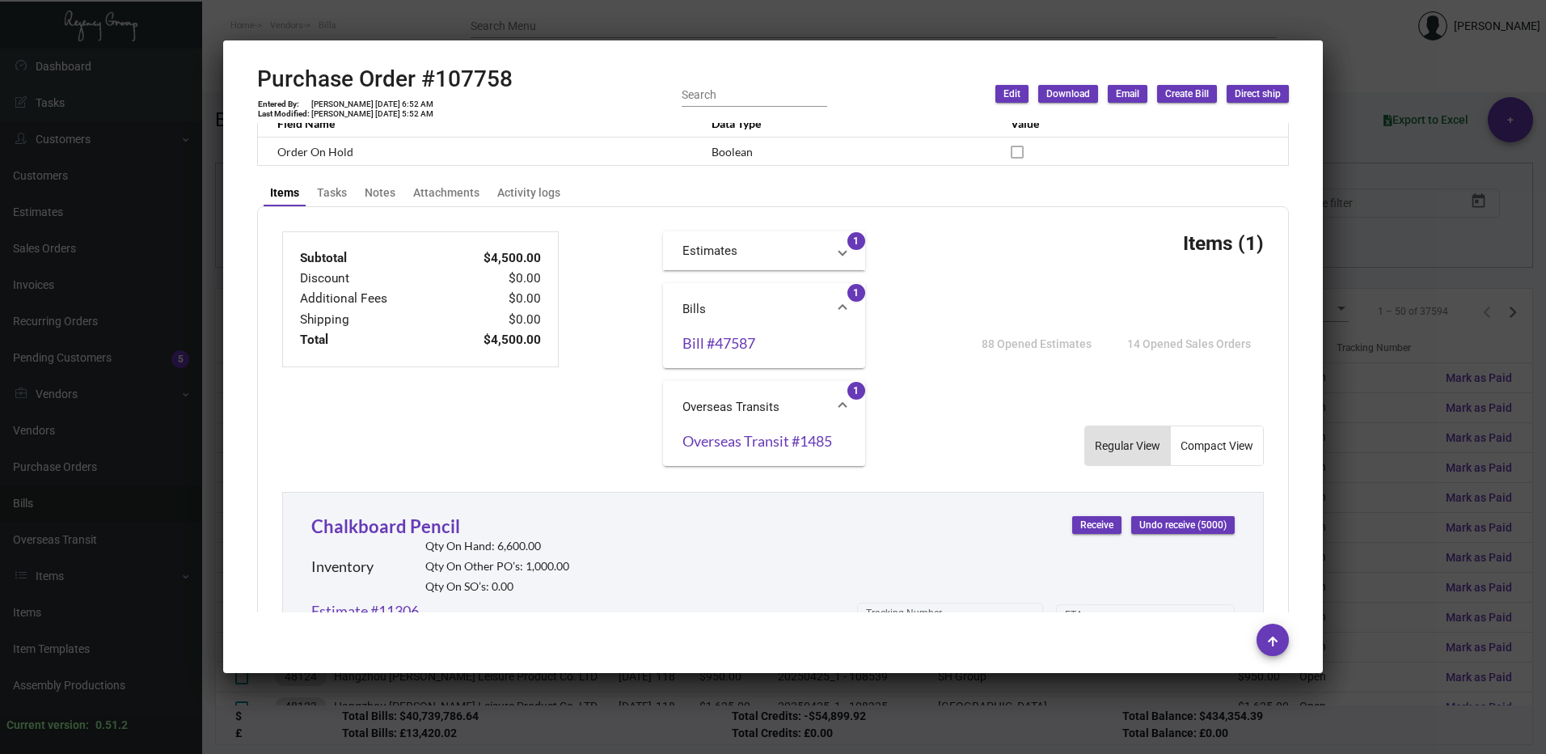
click at [744, 450] on div "Overseas Transit #1485" at bounding box center [764, 443] width 163 height 20
click at [750, 442] on link "Overseas Transit #1485" at bounding box center [764, 441] width 163 height 16
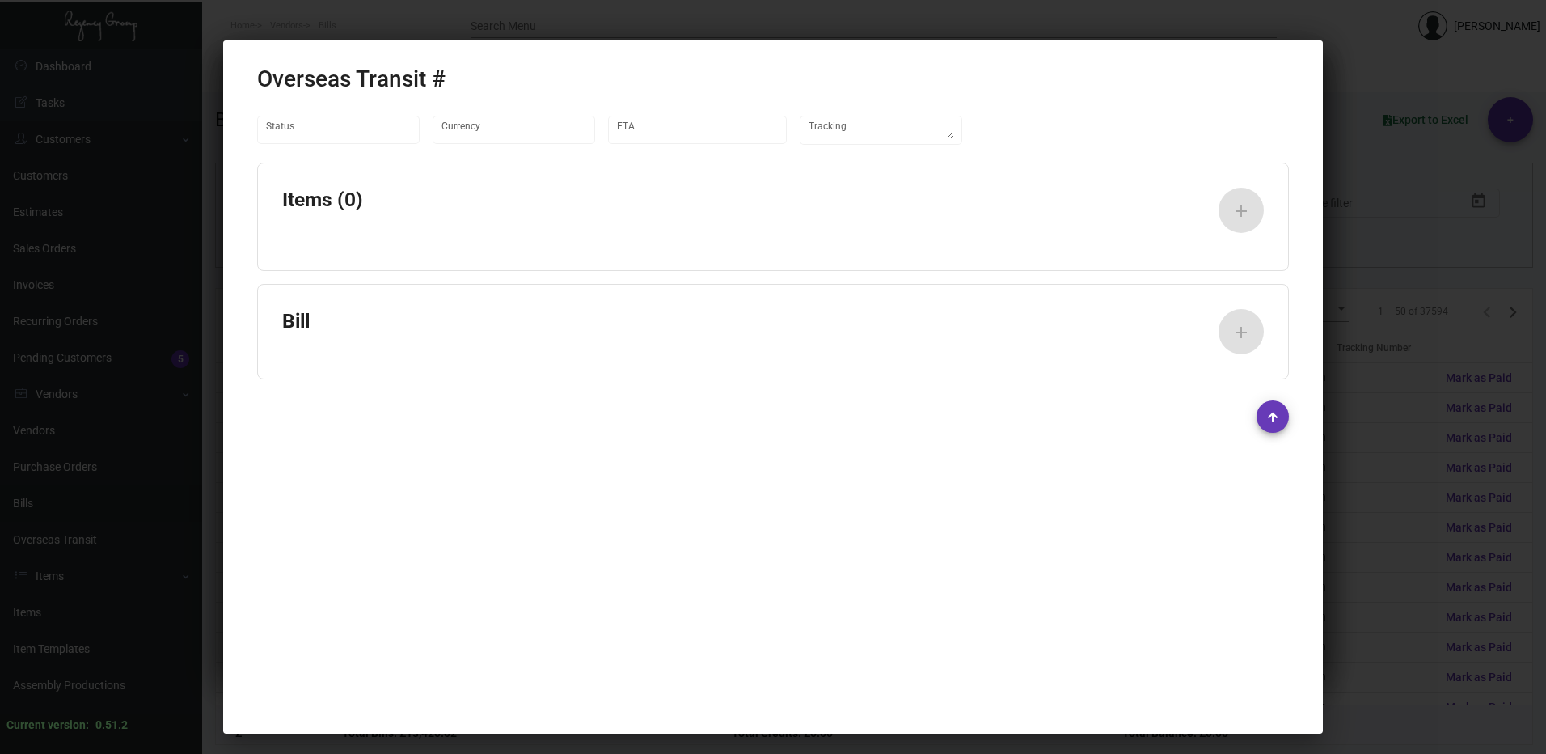
type input "United States Dollar $"
type input "[DATE]"
type textarea "DHL #7179342332"
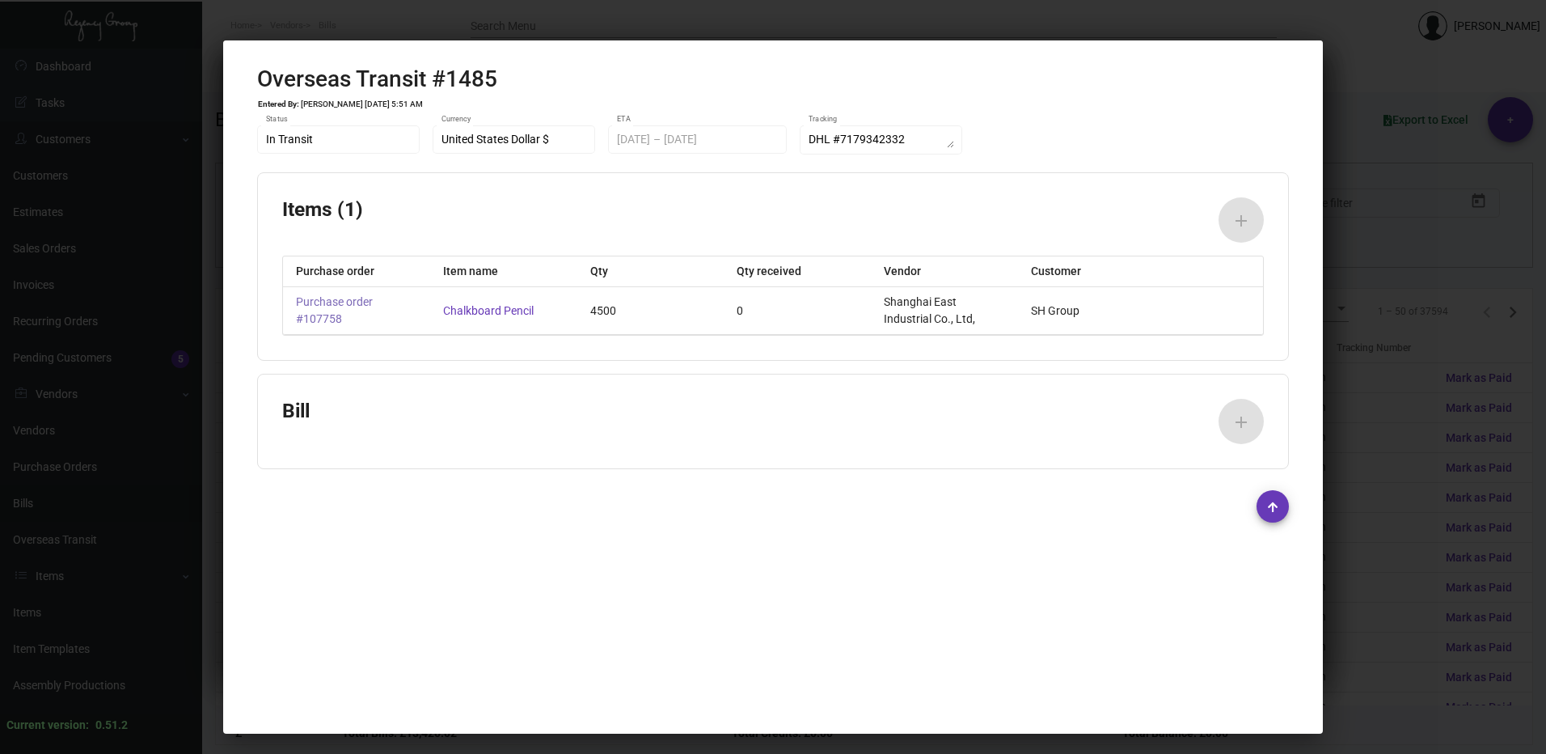
click at [344, 302] on link "Purchase order #107758" at bounding box center [356, 311] width 121 height 34
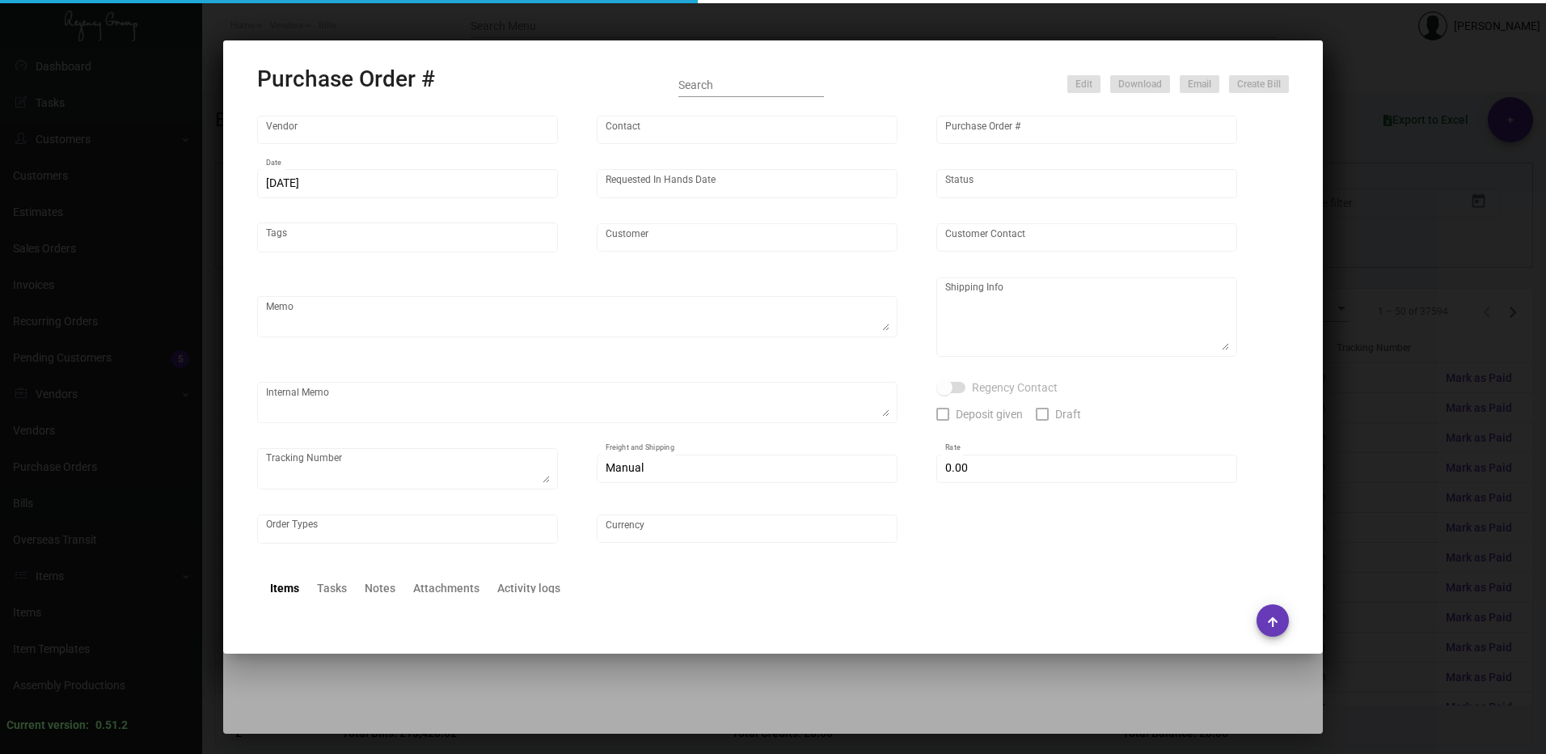
type input "Shanghai East Industrial Co., Ltd,"
type input "[PERSON_NAME]"
type input "107758"
type input "[DATE]"
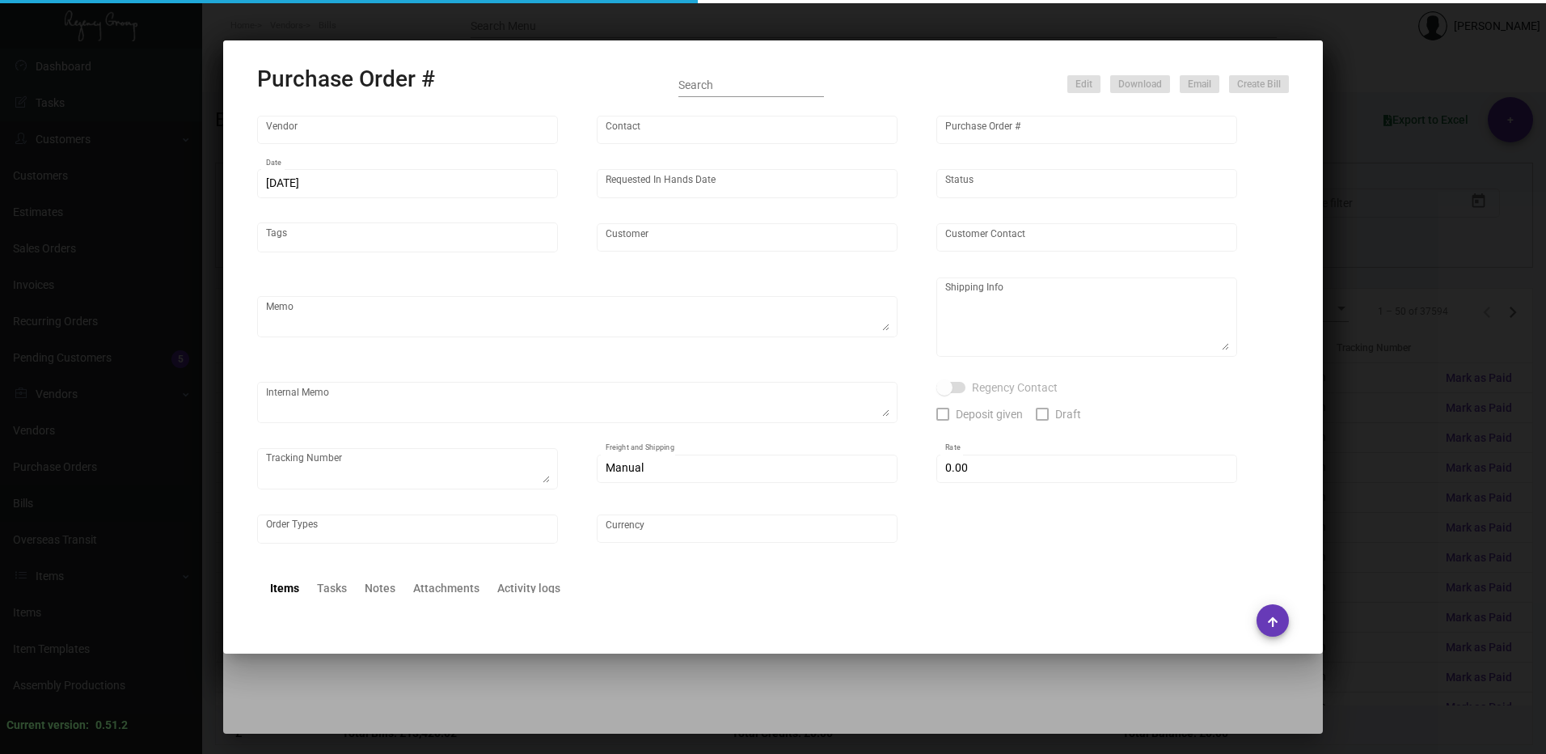
type input "SH Group"
type textarea "4500 pcs - by air to NJ 500 pcs - by air to [GEOGRAPHIC_DATA]"
type textarea "Regency Group NJ - [PERSON_NAME] [STREET_ADDRESS]"
type textarea "Tracking for 500 pcs to [GEOGRAPHIC_DATA]: DHL #6932134952 Tracking for [GEOGRA…"
checkbox input "true"
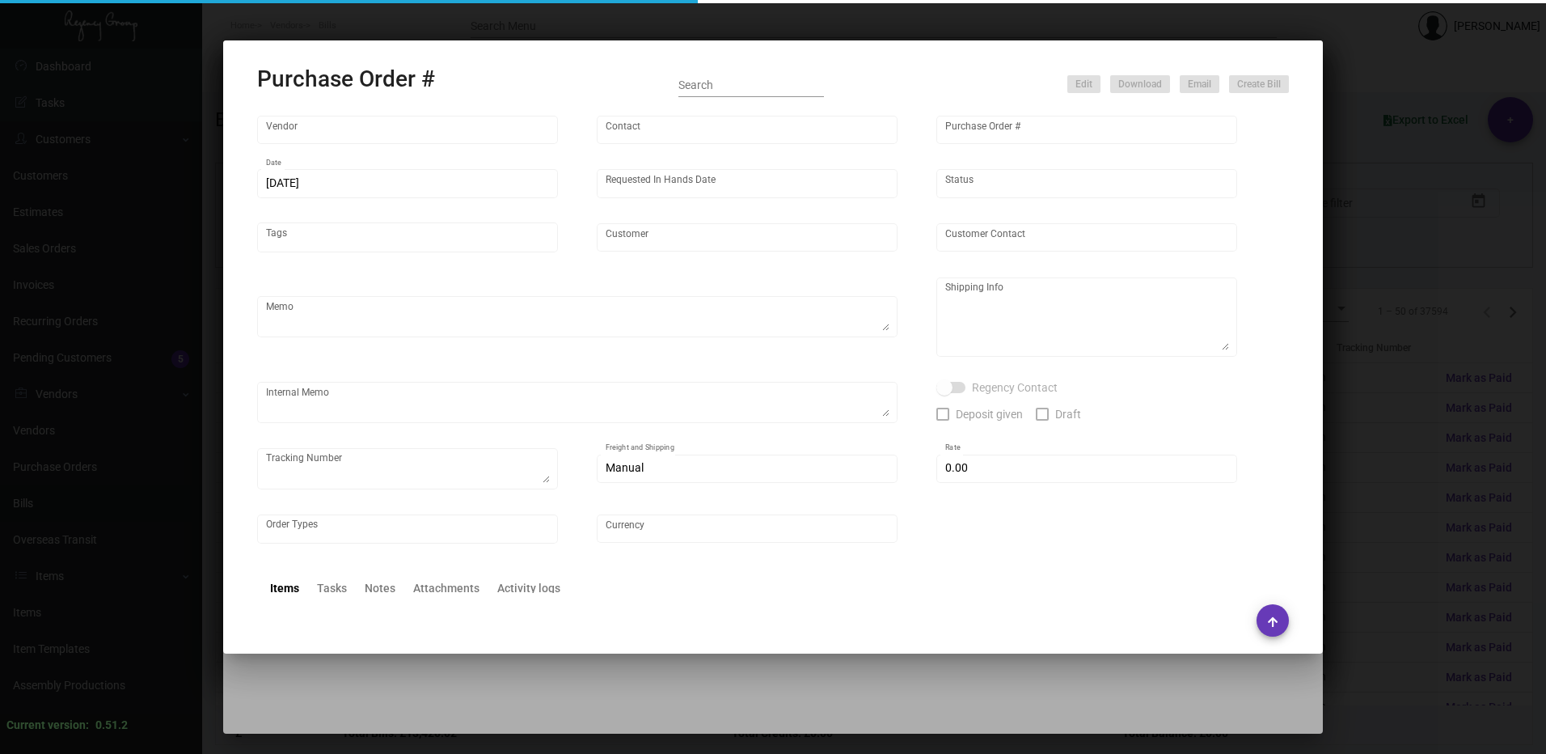
type input "$ 0.00"
type input "United States Dollar $"
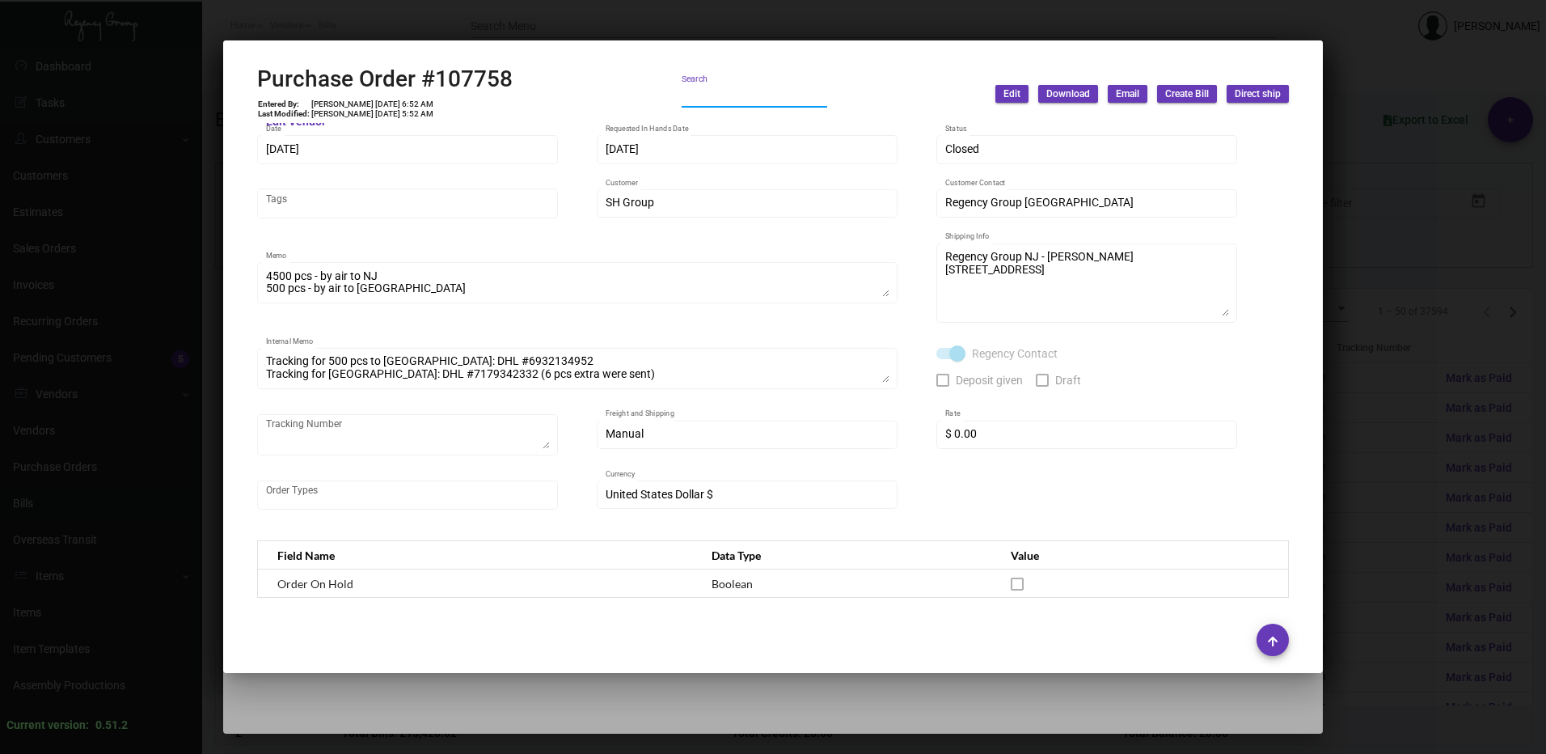
scroll to position [0, 0]
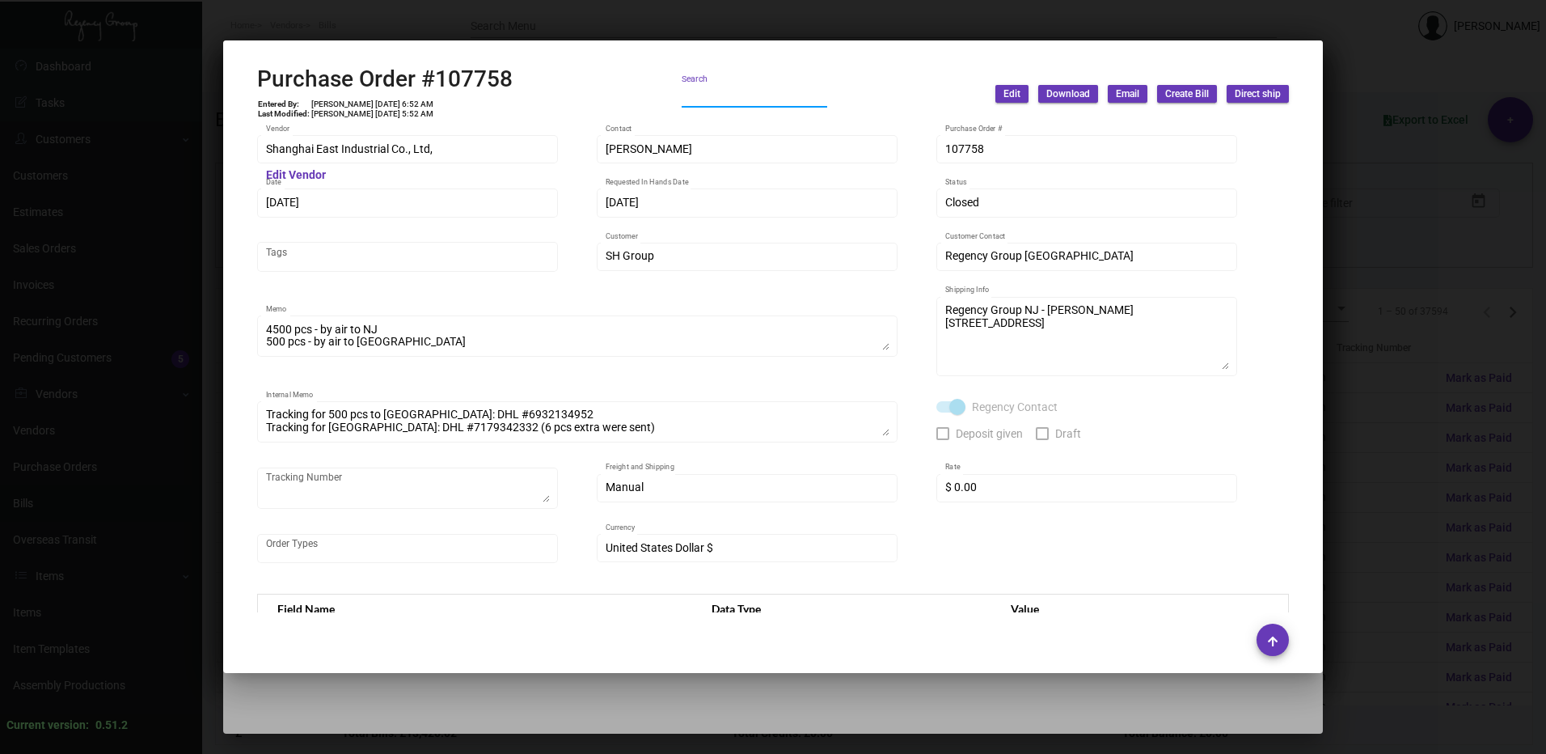
click at [1516, 296] on div at bounding box center [773, 377] width 1546 height 754
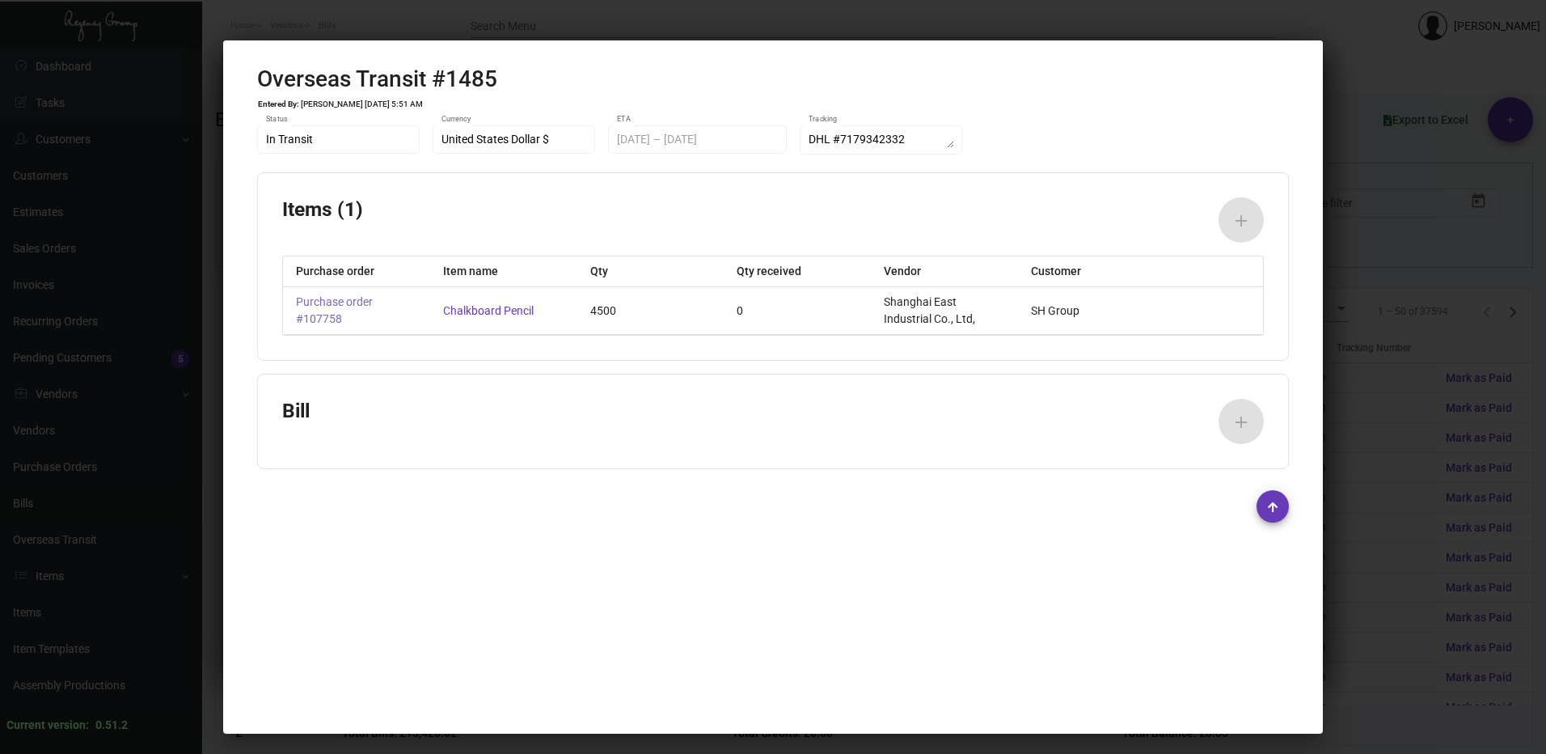
click at [345, 298] on link "Purchase order #107758" at bounding box center [356, 311] width 121 height 34
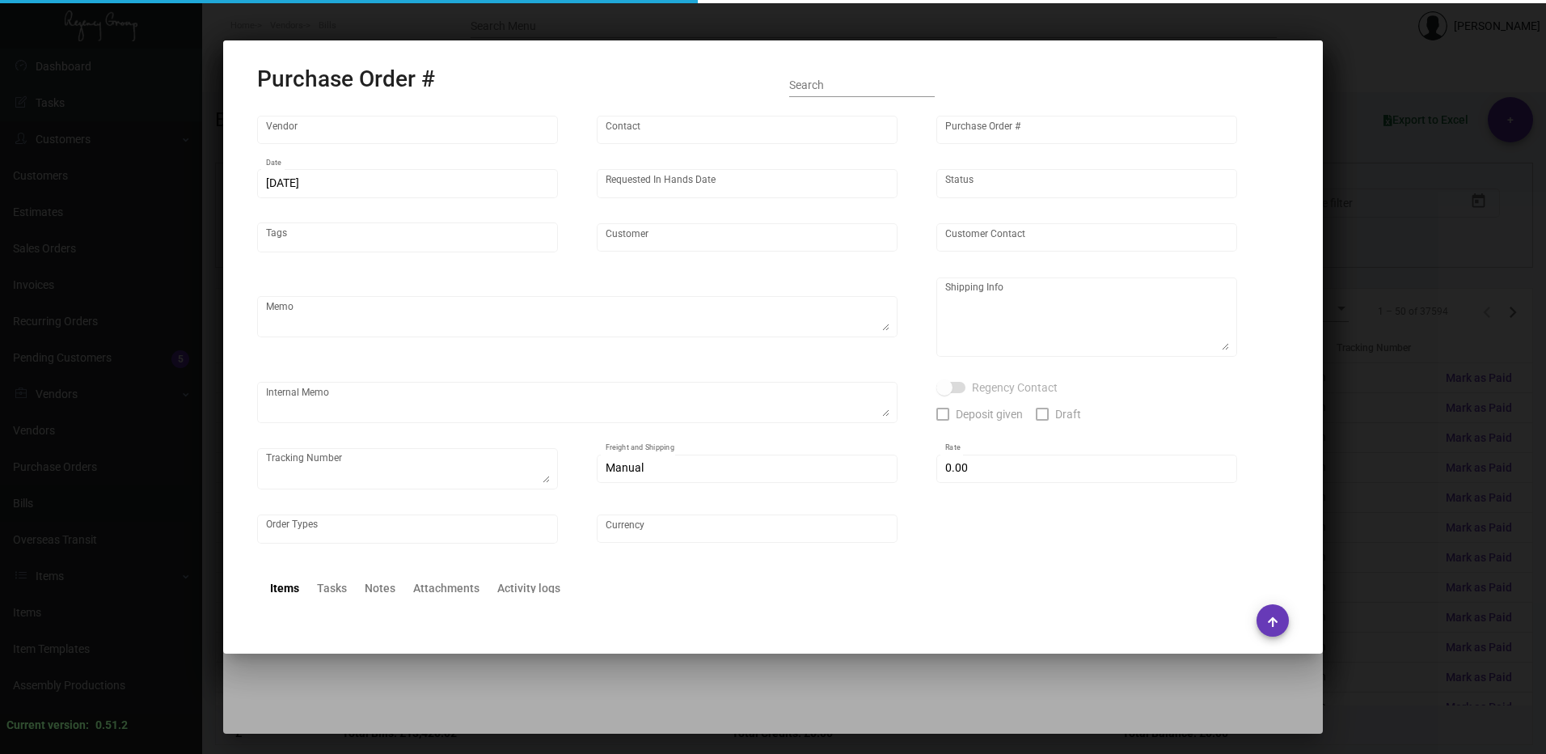
type input "Shanghai East Industrial Co., Ltd,"
type input "[PERSON_NAME]"
type input "107758"
type input "[DATE]"
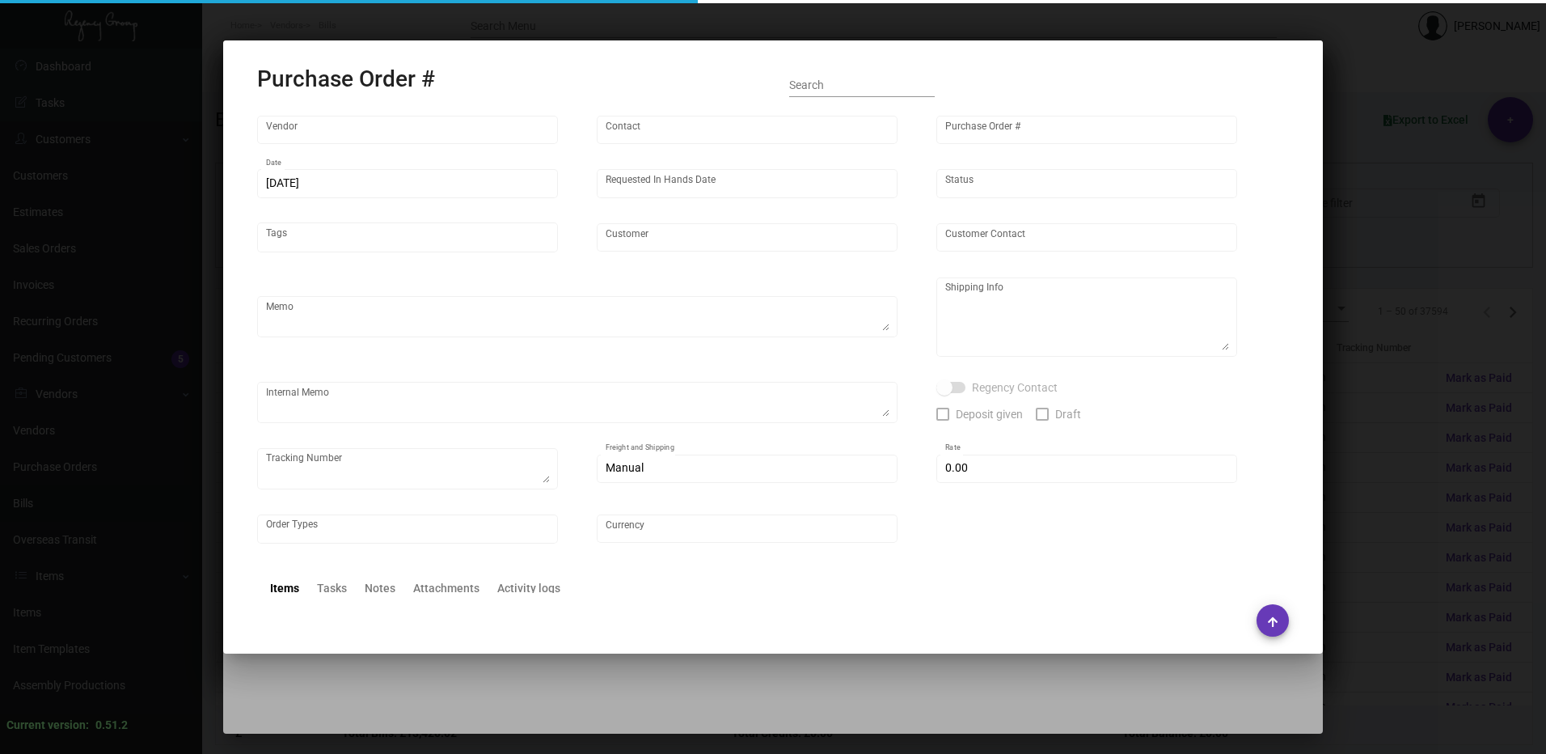
type input "SH Group"
type textarea "4500 pcs - by air to NJ 500 pcs - by air to [GEOGRAPHIC_DATA]"
type textarea "Regency Group NJ - [PERSON_NAME] [STREET_ADDRESS]"
type textarea "Tracking for 500 pcs to [GEOGRAPHIC_DATA]: DHL #6932134952 Tracking for [GEOGRA…"
checkbox input "true"
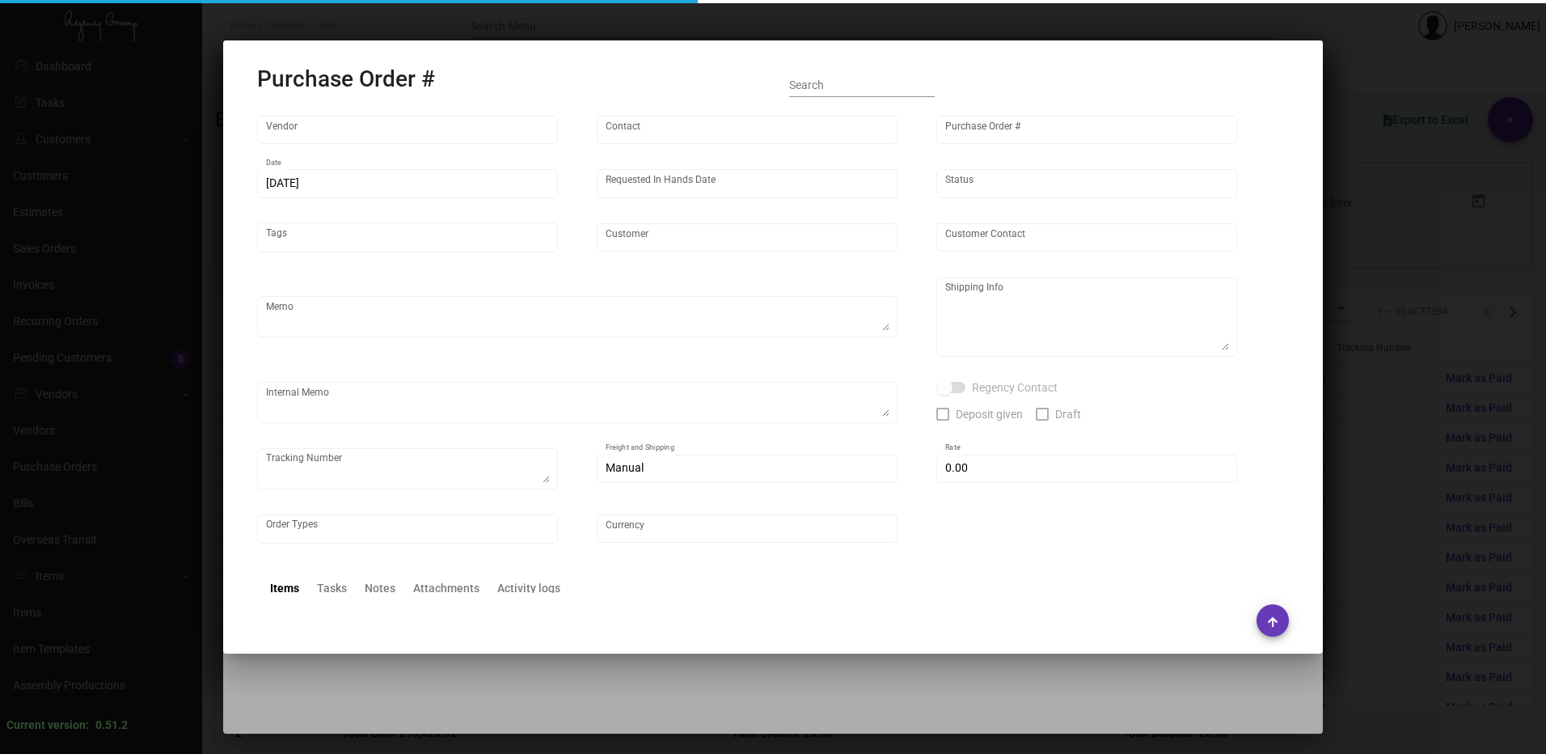
type input "$ 0.00"
type input "United States Dollar $"
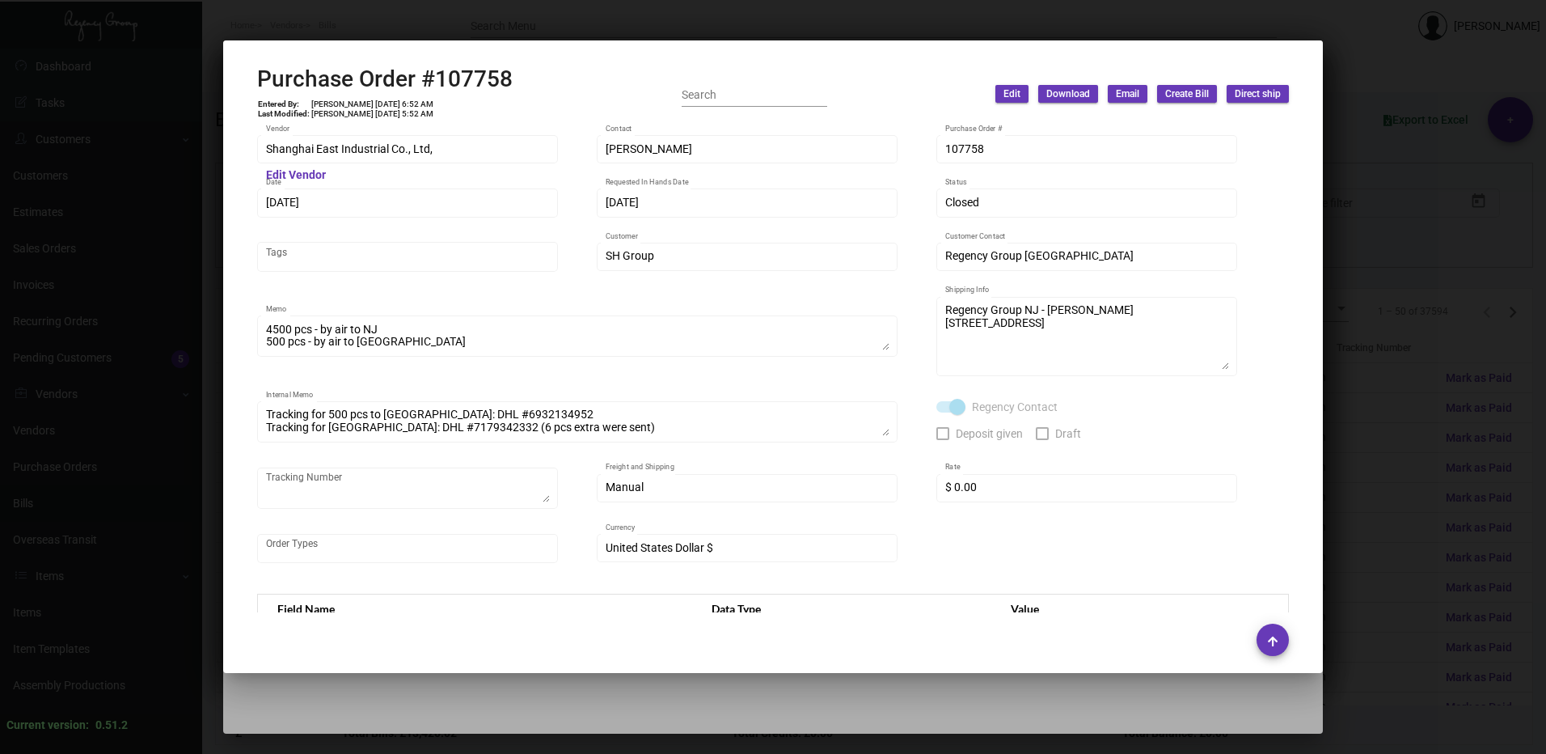
drag, startPoint x: 1448, startPoint y: 395, endPoint x: 1420, endPoint y: 411, distance: 31.5
click at [1447, 399] on div at bounding box center [773, 377] width 1546 height 754
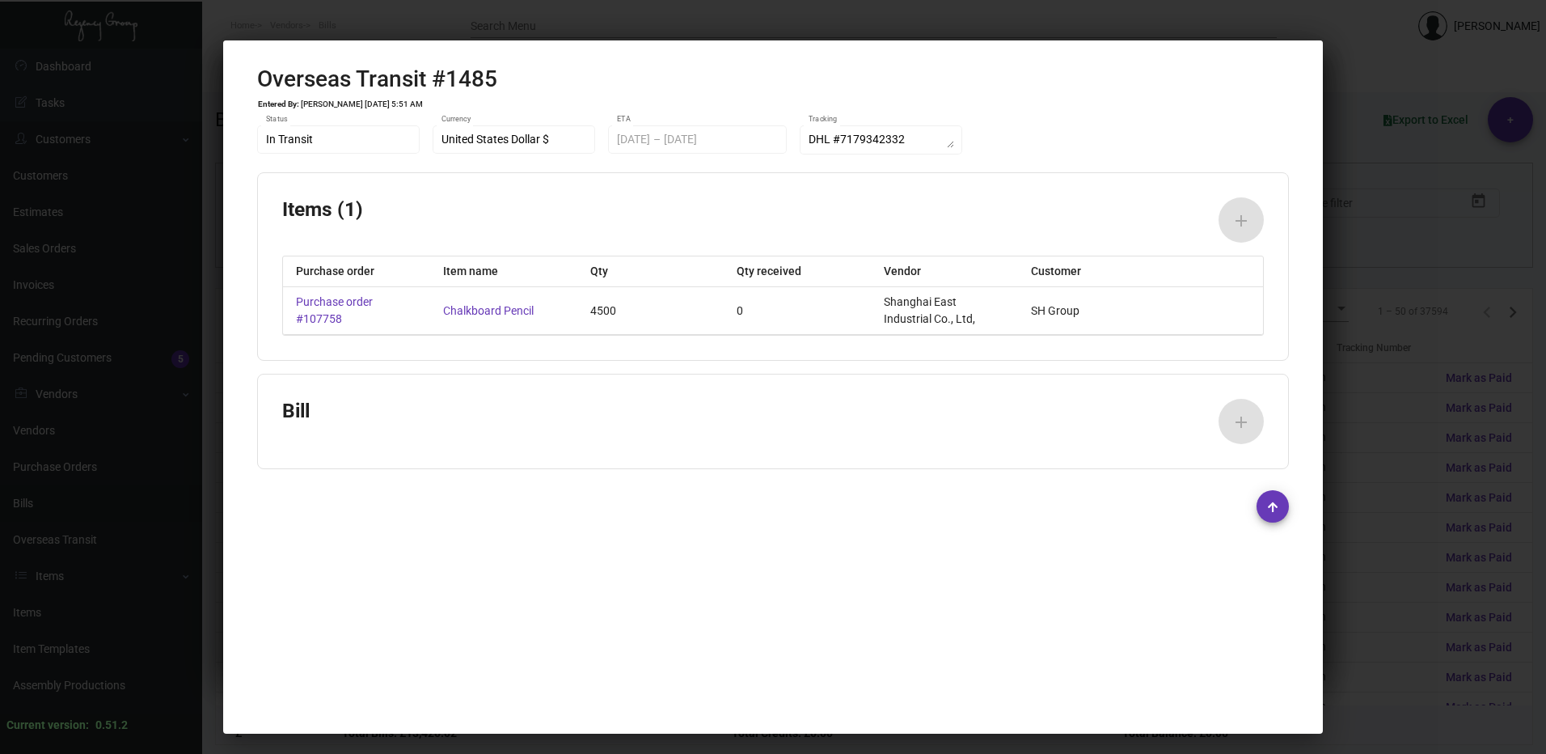
click at [1395, 265] on div at bounding box center [773, 377] width 1546 height 754
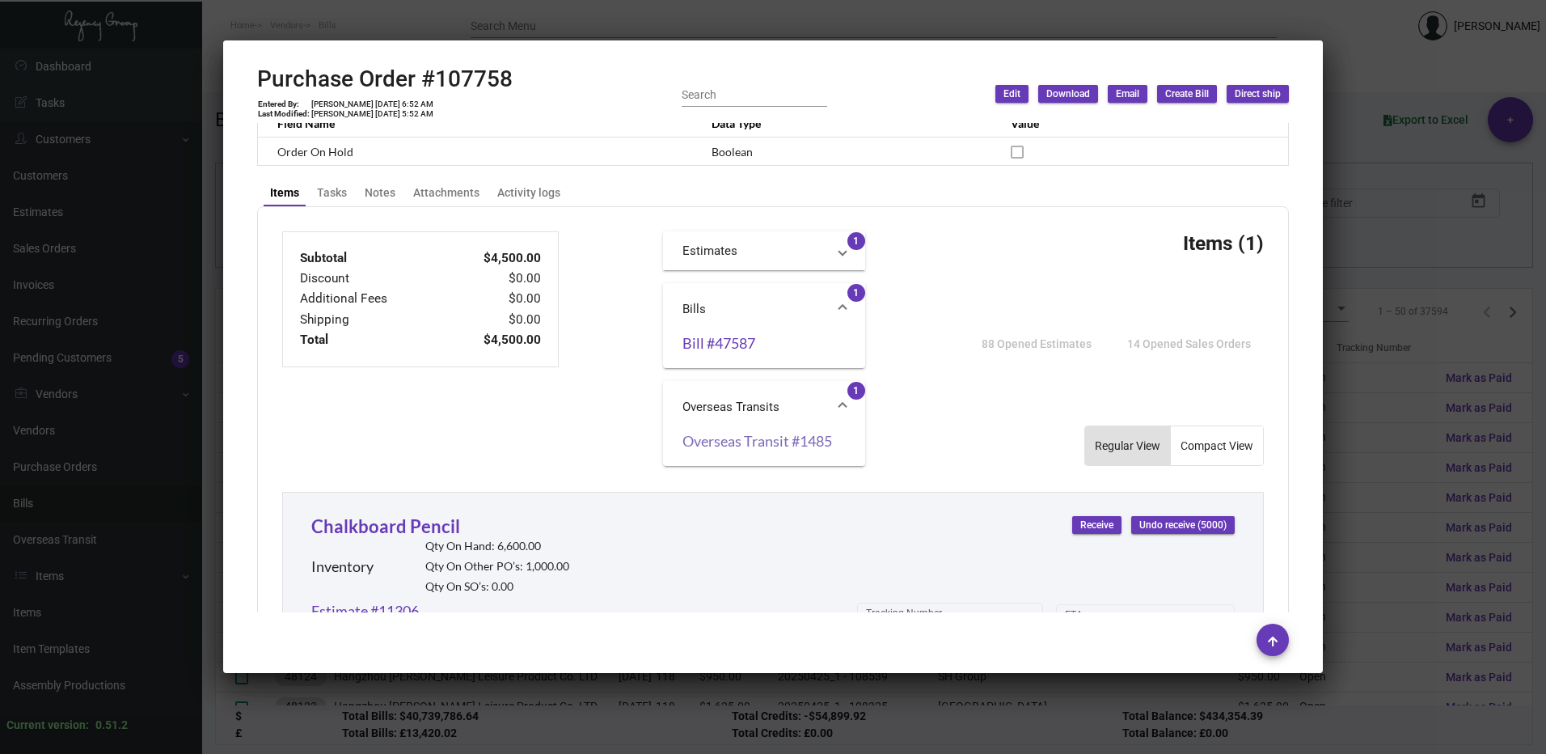
click at [755, 440] on link "Overseas Transit #1485" at bounding box center [764, 441] width 163 height 16
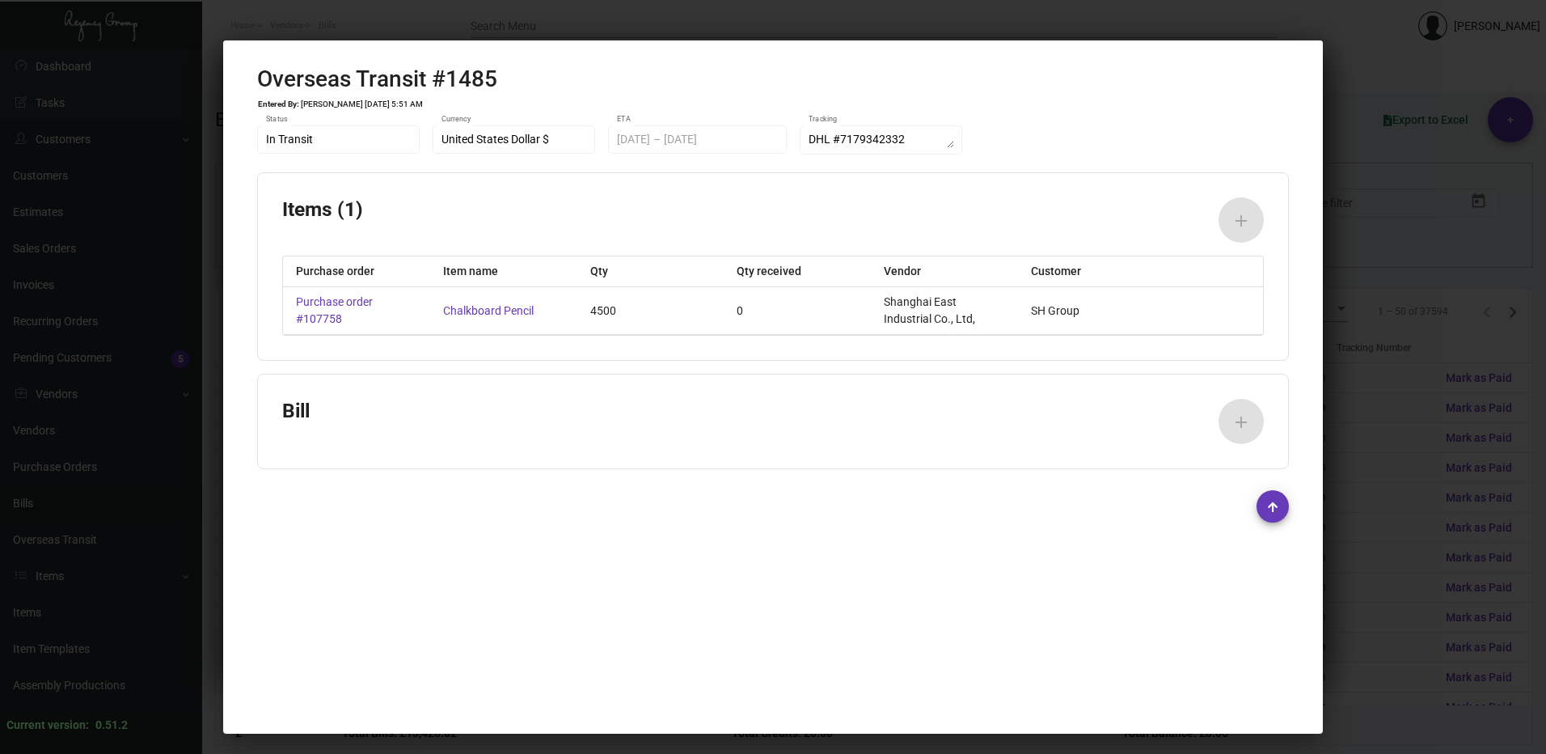
click at [1407, 311] on div at bounding box center [773, 377] width 1546 height 754
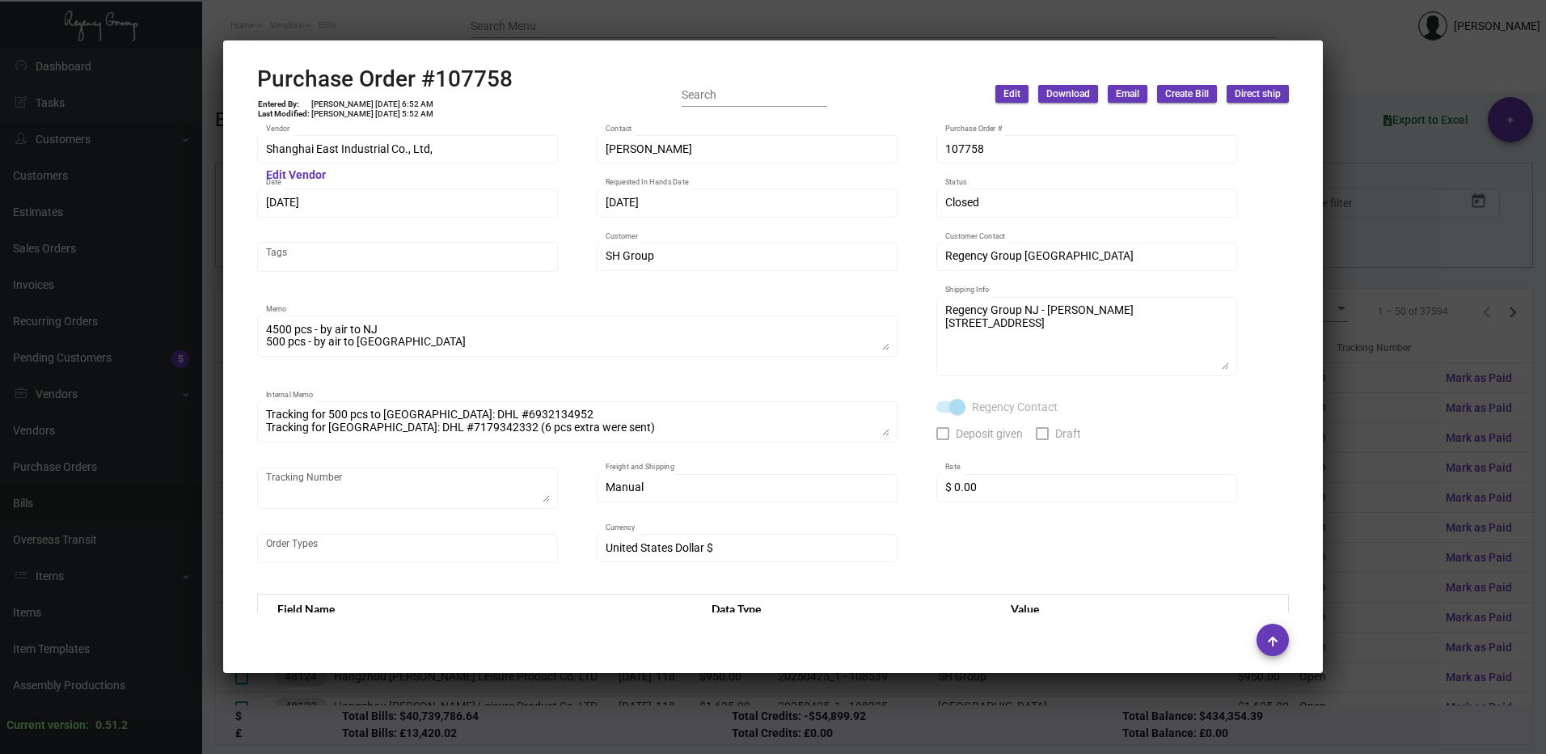
click at [200, 346] on div at bounding box center [773, 377] width 1546 height 754
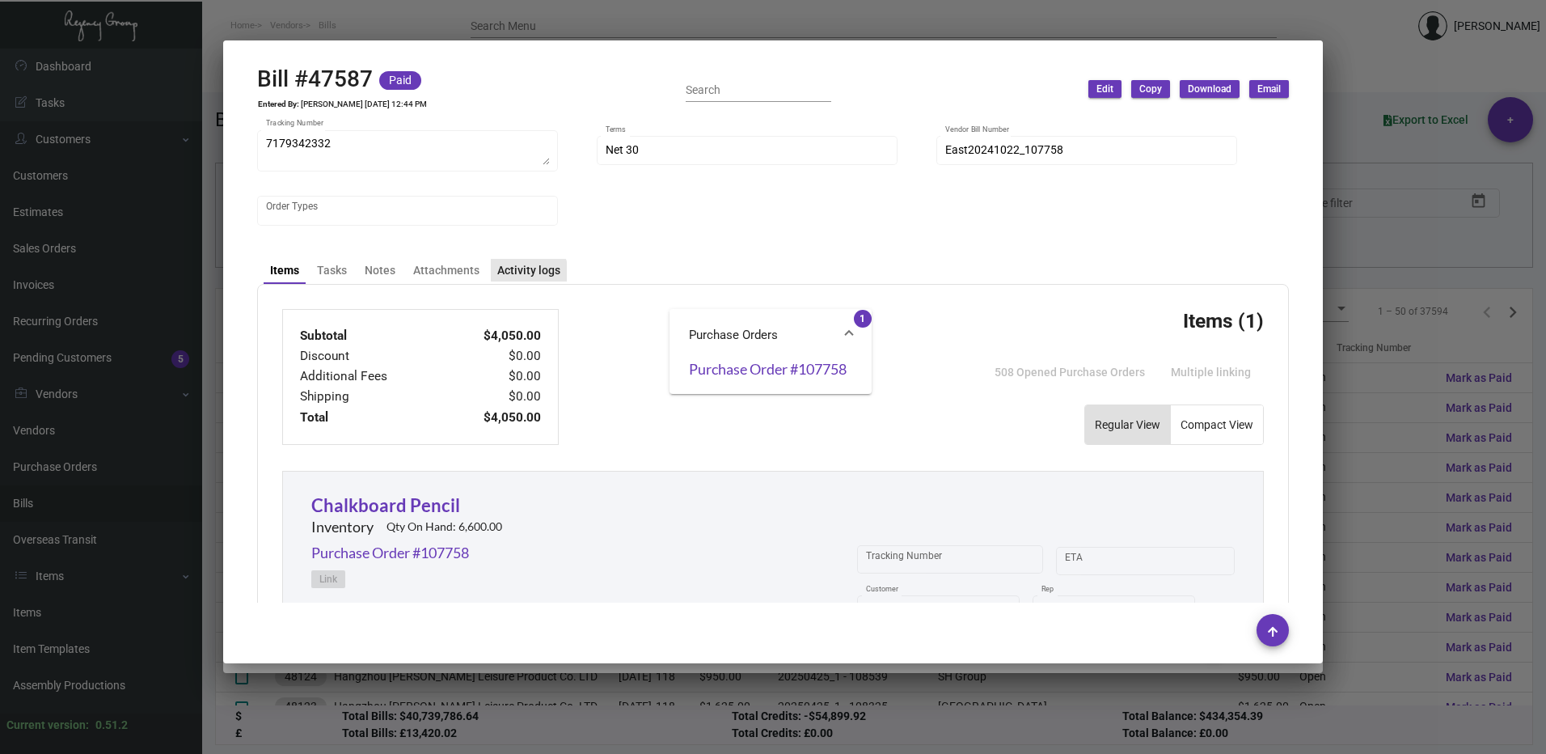
click at [519, 277] on div "Activity logs" at bounding box center [528, 270] width 63 height 17
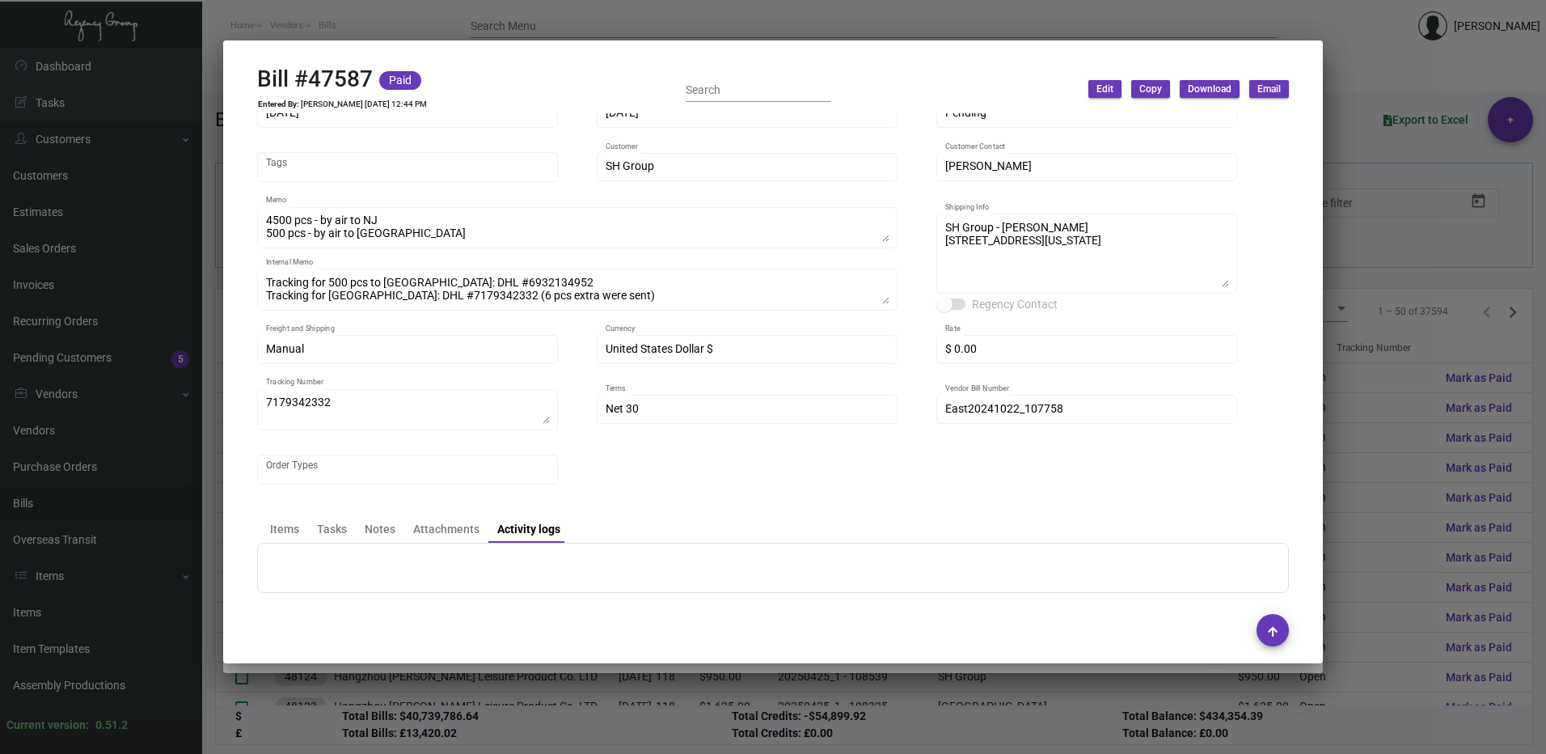
scroll to position [80, 0]
click at [464, 529] on div "Attachments" at bounding box center [446, 529] width 66 height 17
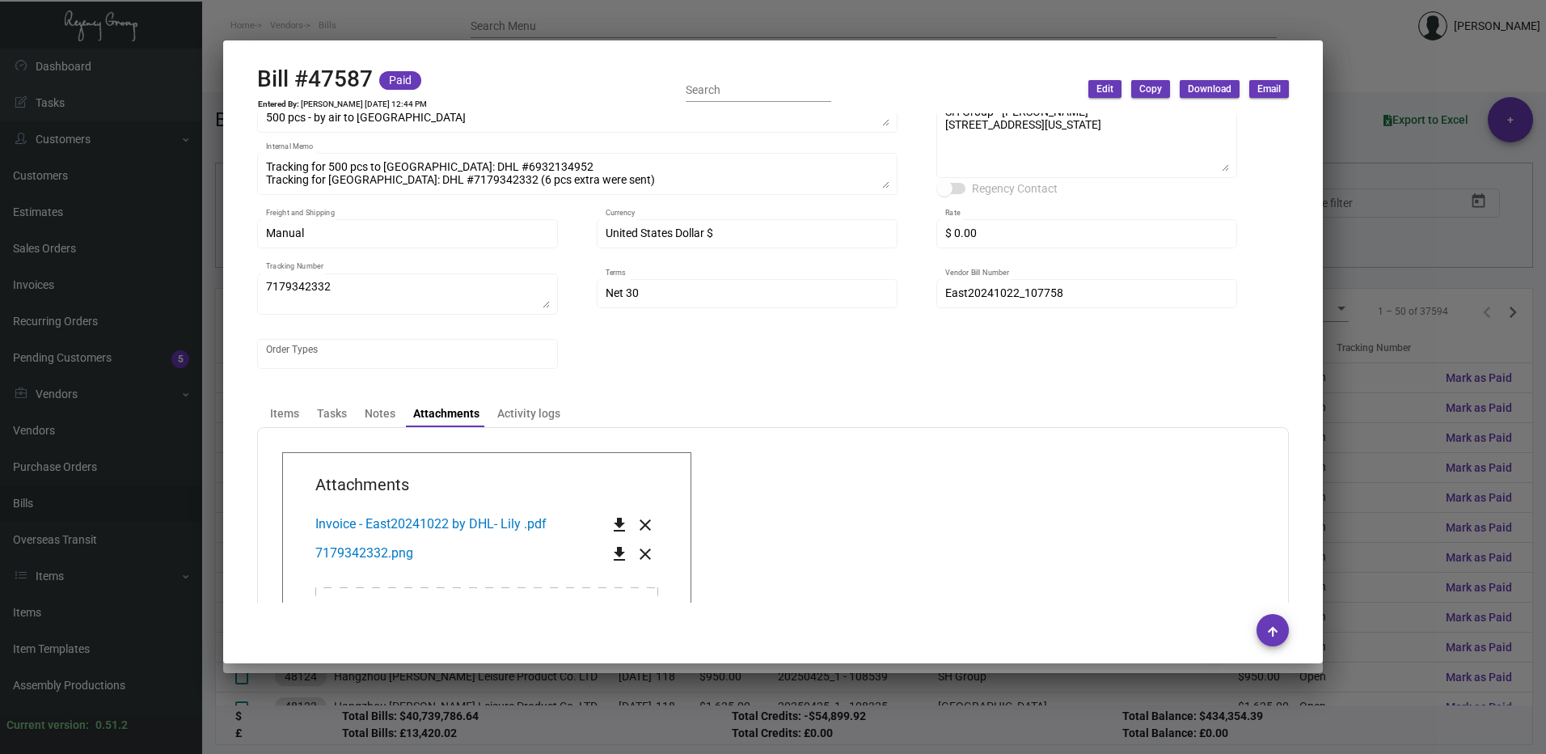
scroll to position [361, 0]
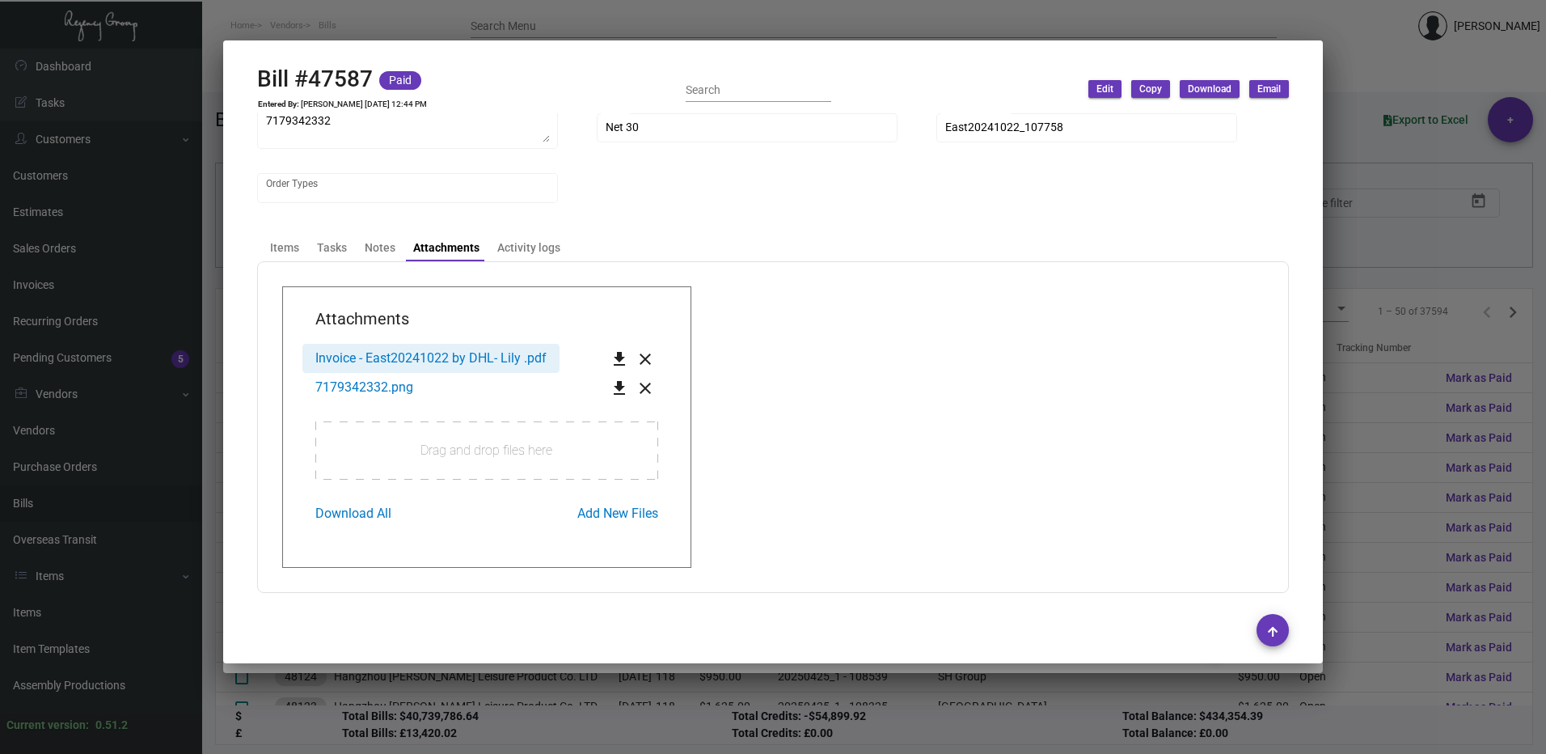
click at [435, 357] on span "Invoice - East20241022 by DHL- Lily .pdf" at bounding box center [430, 357] width 231 height 15
click at [1117, 348] on app-transaction-attachment "Attachments Invoice - East20241022 by DHL- Lily .pdf get_app close 7179342332.p…" at bounding box center [773, 426] width 982 height 281
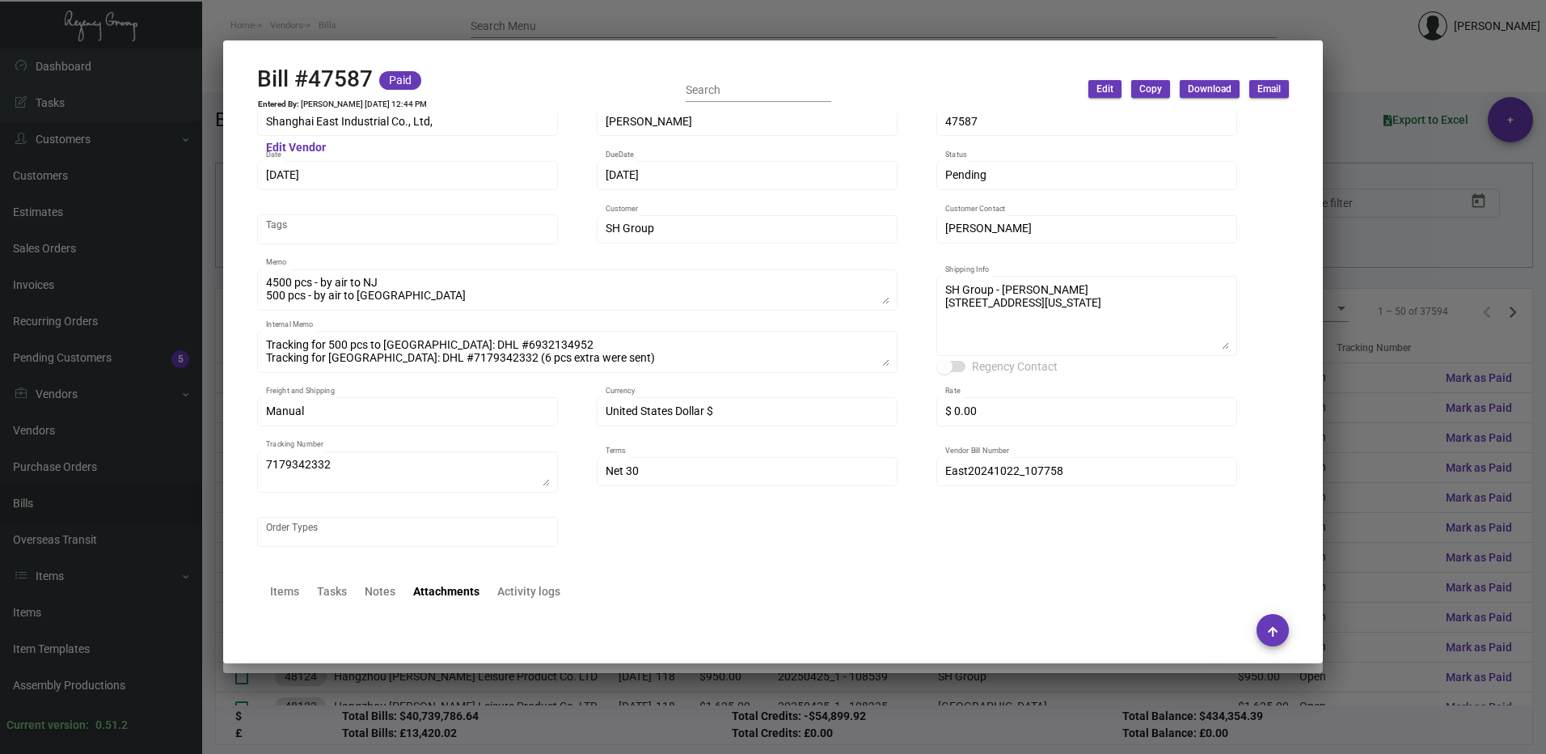
scroll to position [0, 0]
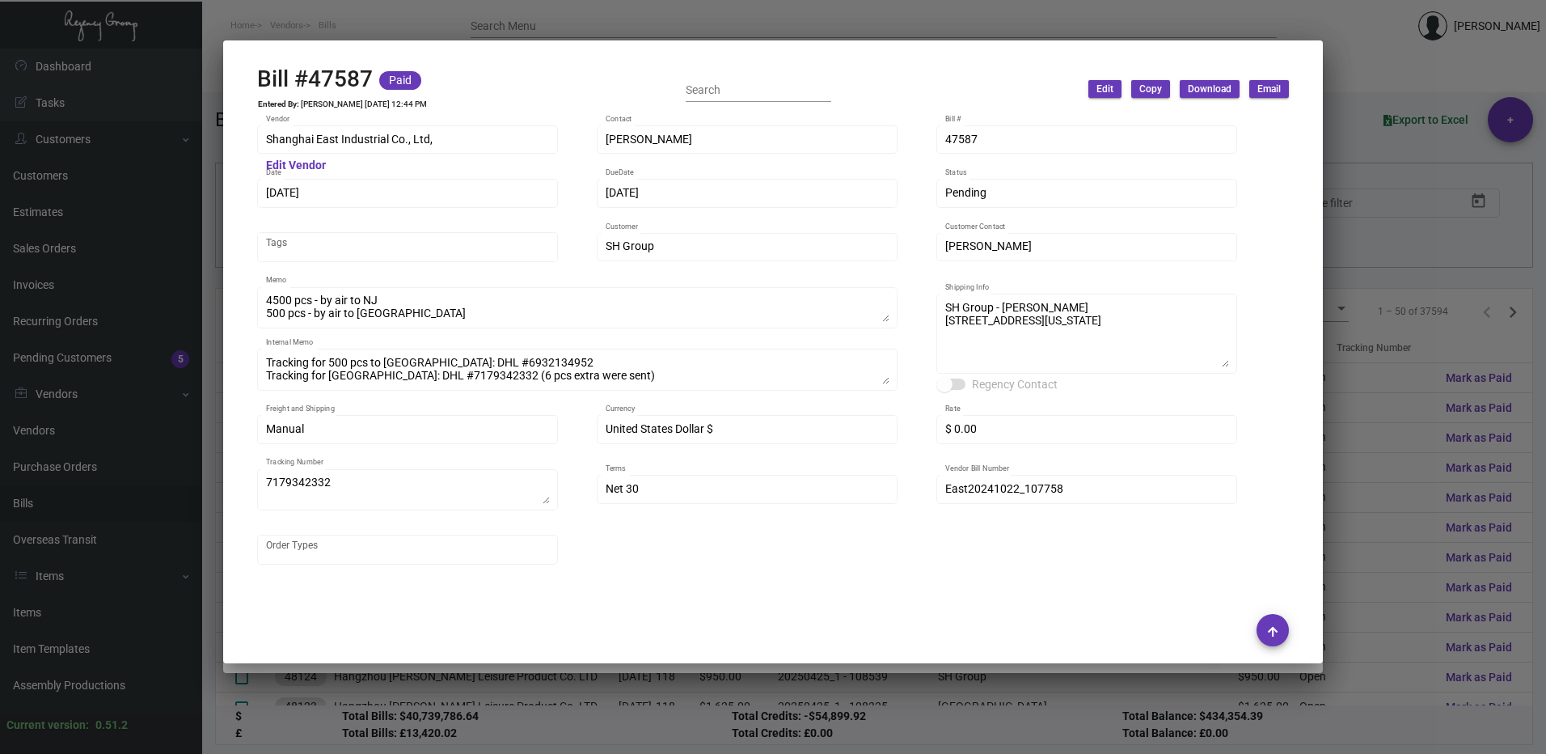
click at [1074, 65] on mat-dialog-container "Bill #47587 Paid Entered By: [PERSON_NAME] [DATE] 12:44 PM Search Edit Copy Dow…" at bounding box center [773, 351] width 1100 height 623
click at [1357, 113] on div at bounding box center [773, 377] width 1546 height 754
